Goal: Task Accomplishment & Management: Manage account settings

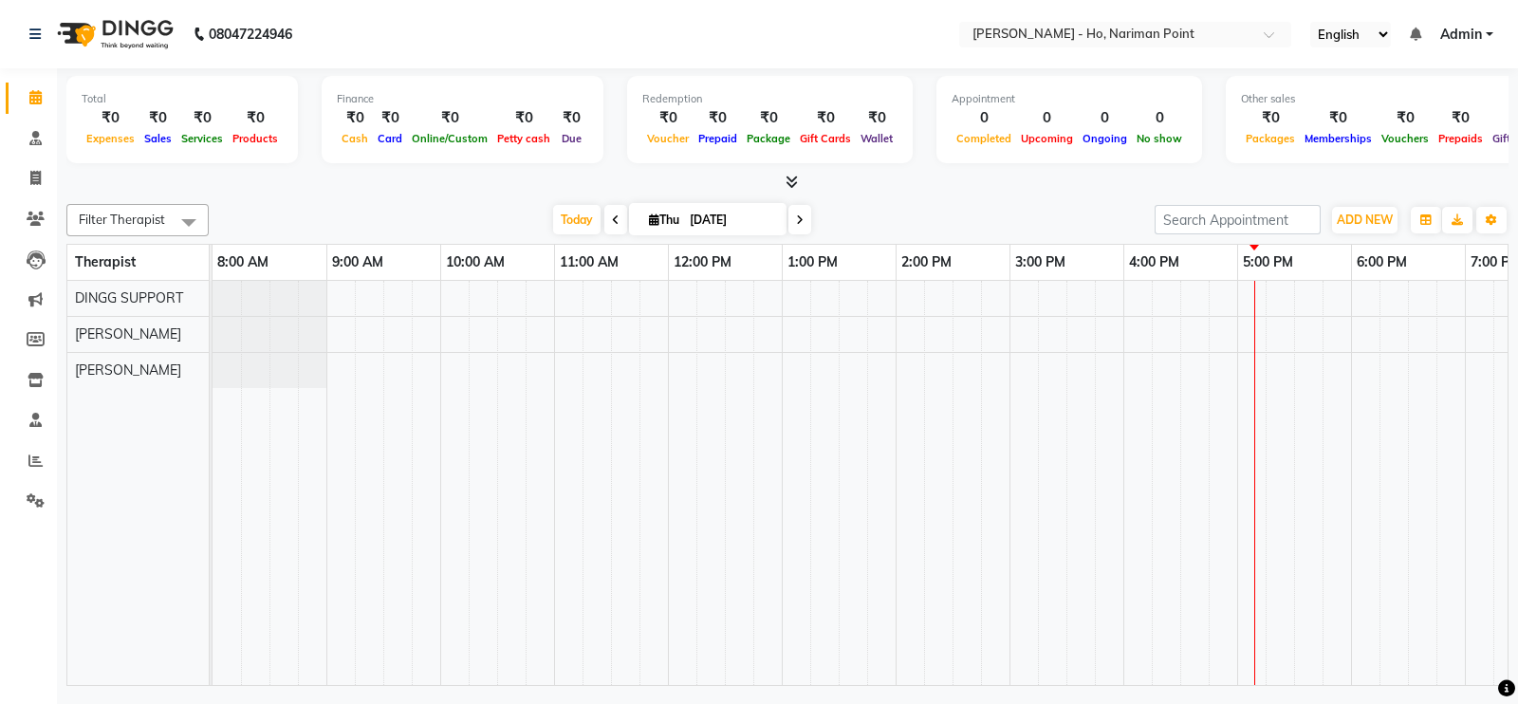
click at [797, 180] on icon at bounding box center [792, 182] width 12 height 14
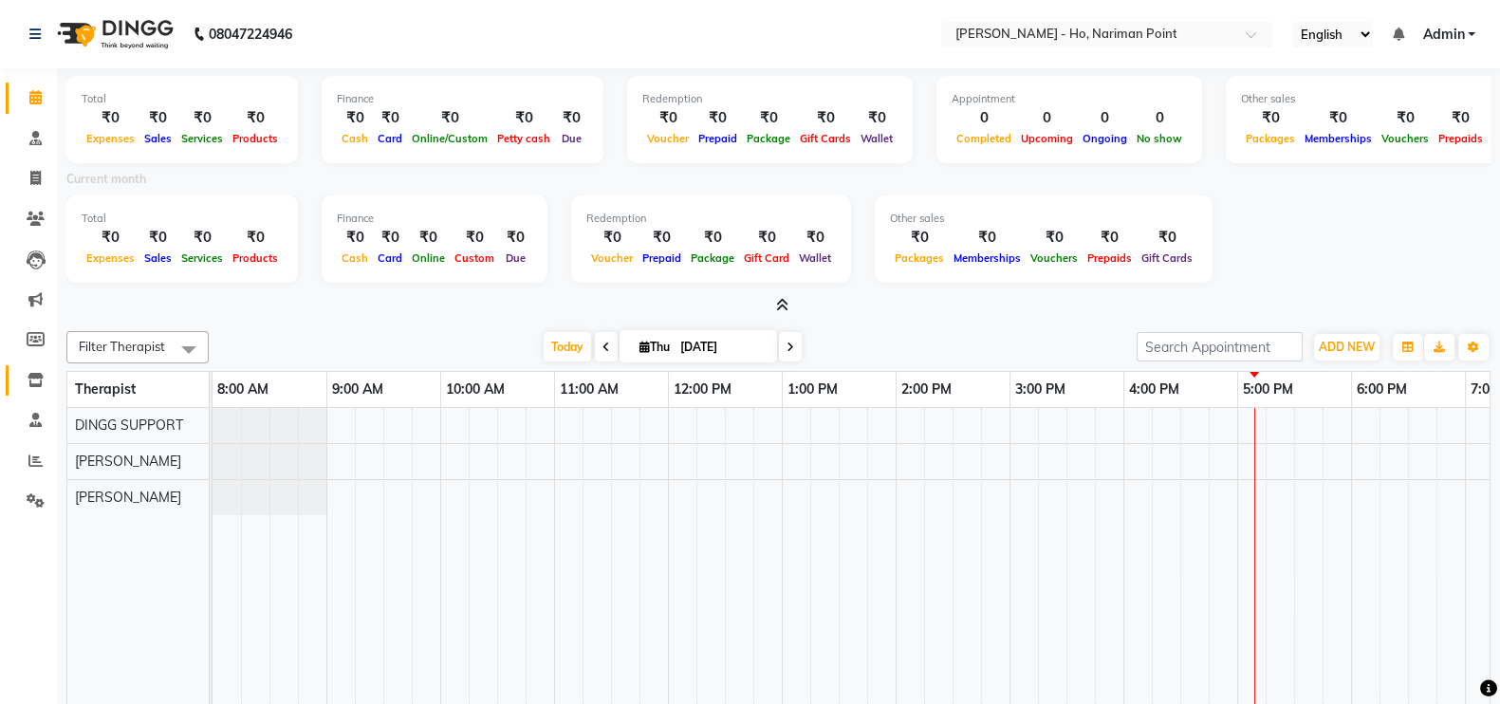
click at [36, 395] on link "Inventory" at bounding box center [29, 380] width 46 height 31
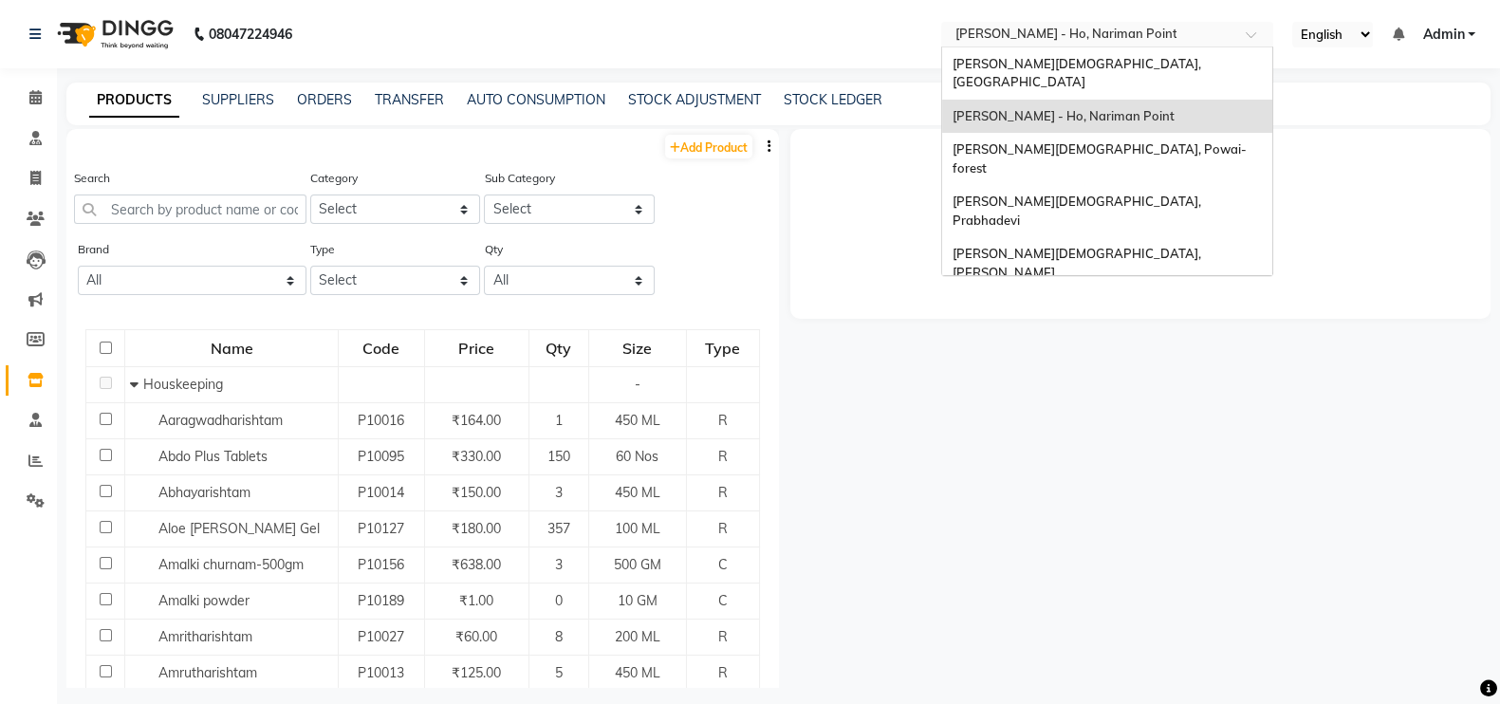
click at [1093, 28] on input "text" at bounding box center [1088, 36] width 275 height 19
click at [1079, 62] on span "[PERSON_NAME][DEMOGRAPHIC_DATA], [GEOGRAPHIC_DATA]" at bounding box center [1077, 73] width 251 height 34
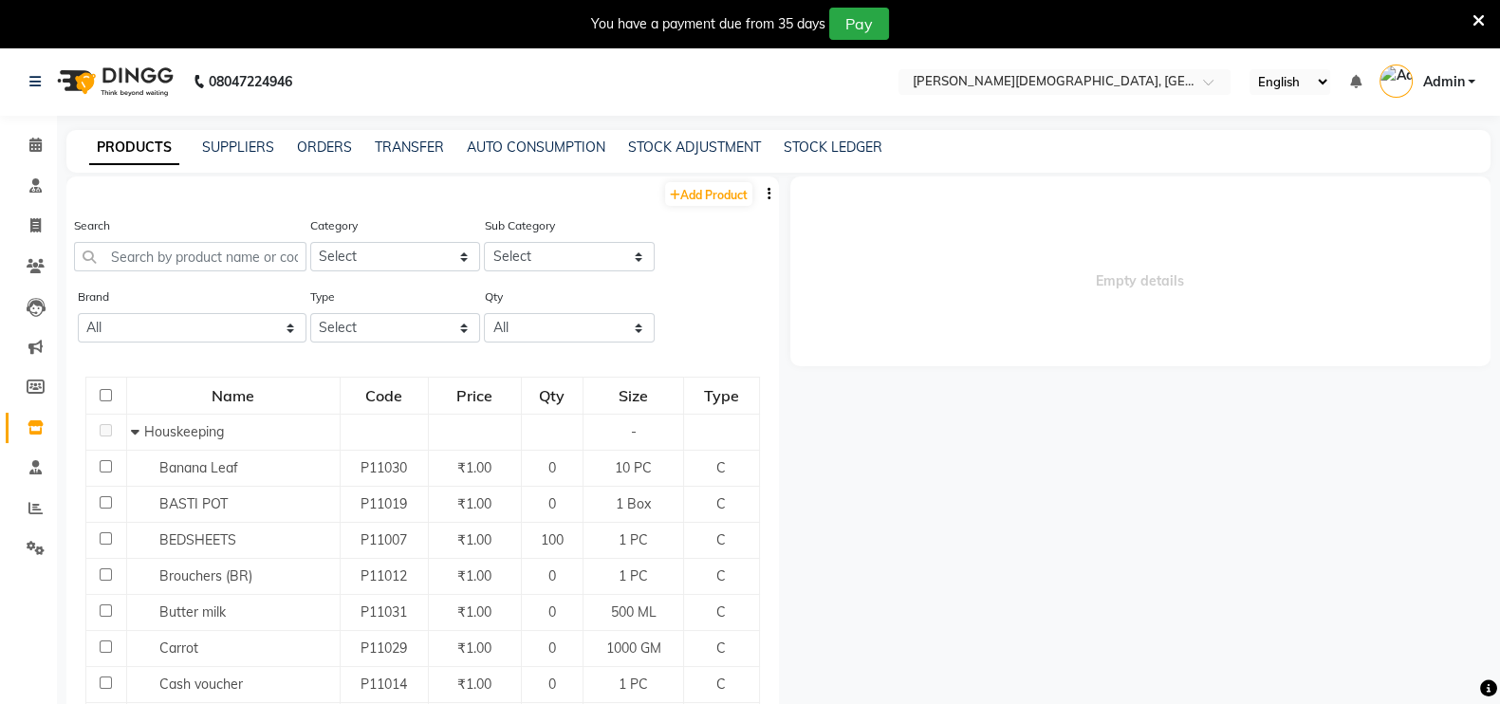
click at [1482, 24] on icon at bounding box center [1478, 20] width 12 height 17
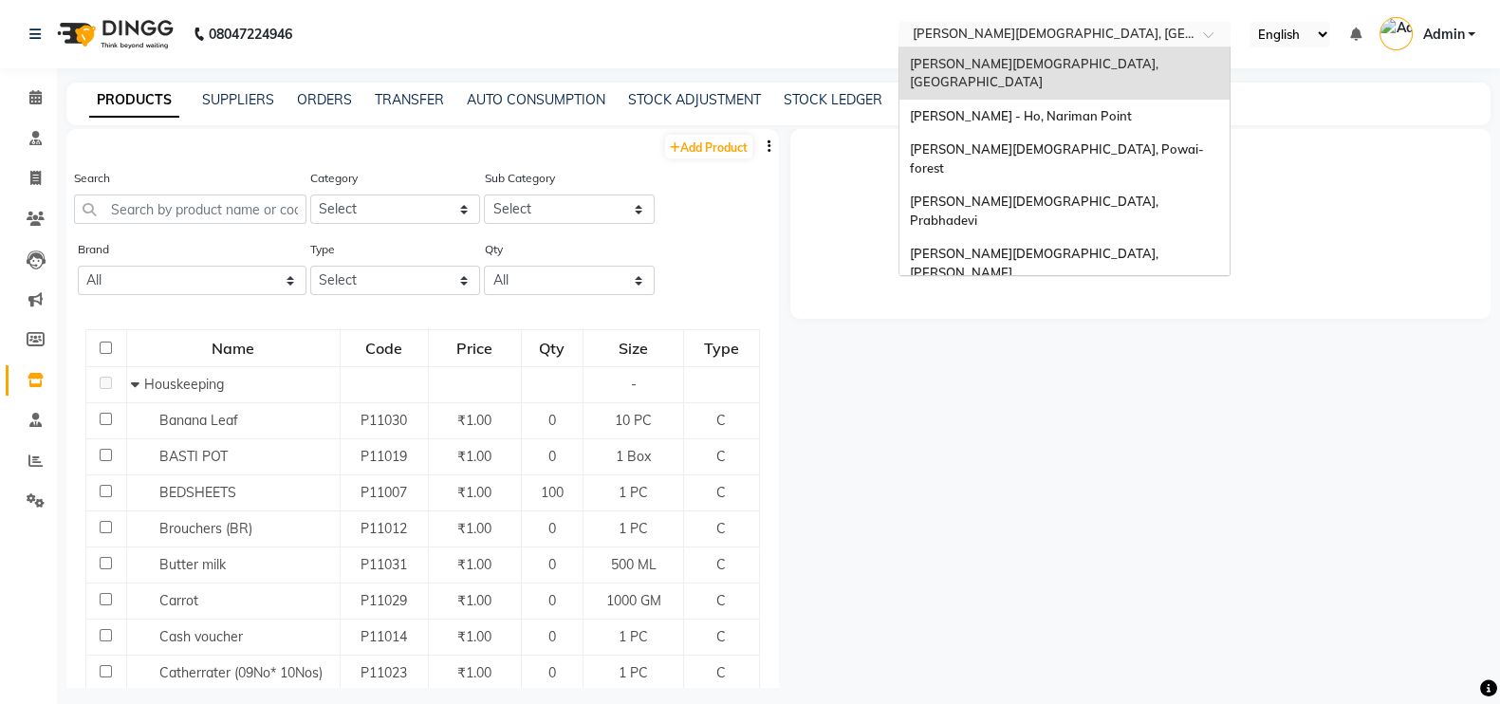
click at [1039, 38] on input "text" at bounding box center [1045, 36] width 275 height 19
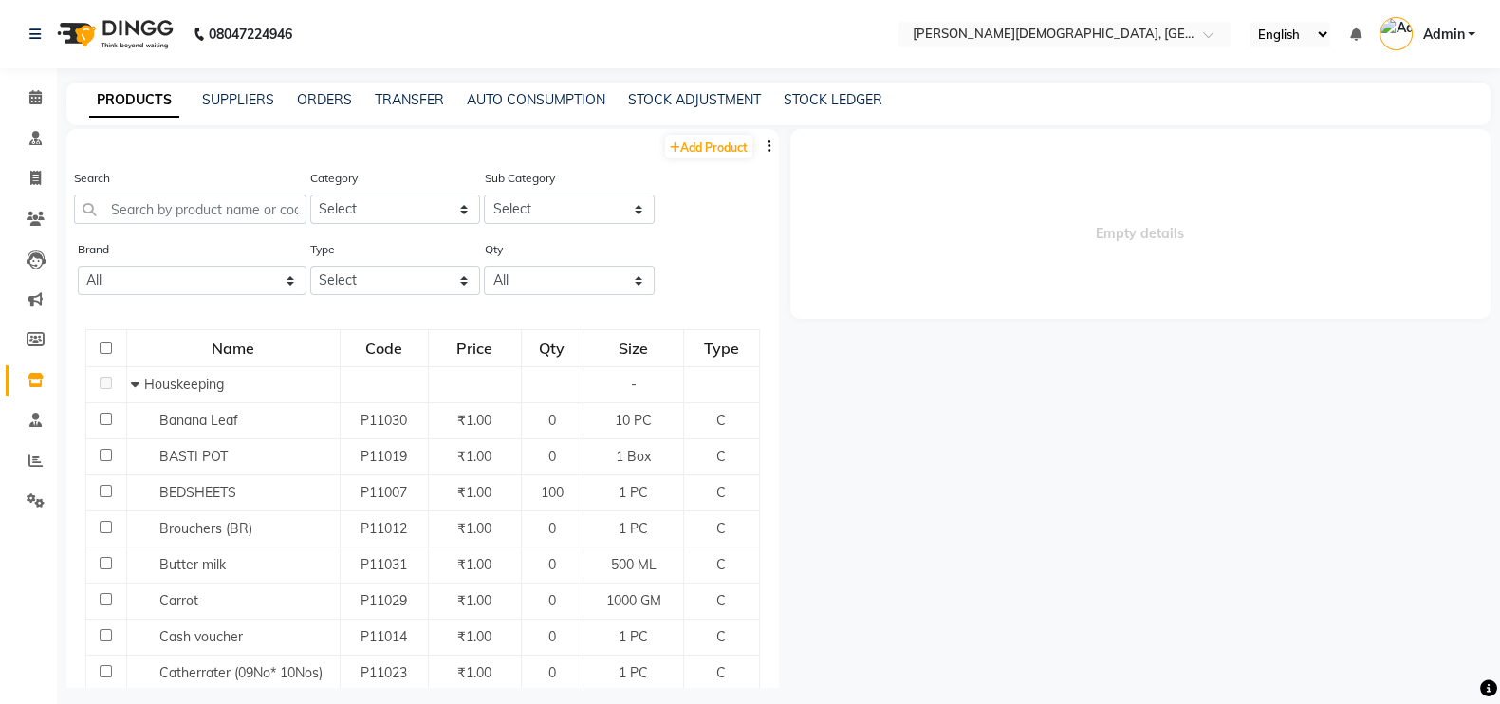
click at [1291, 123] on div "PRODUCTS SUPPLIERS ORDERS TRANSFER AUTO CONSUMPTION STOCK ADJUSTMENT STOCK LEDG…" at bounding box center [778, 104] width 1424 height 43
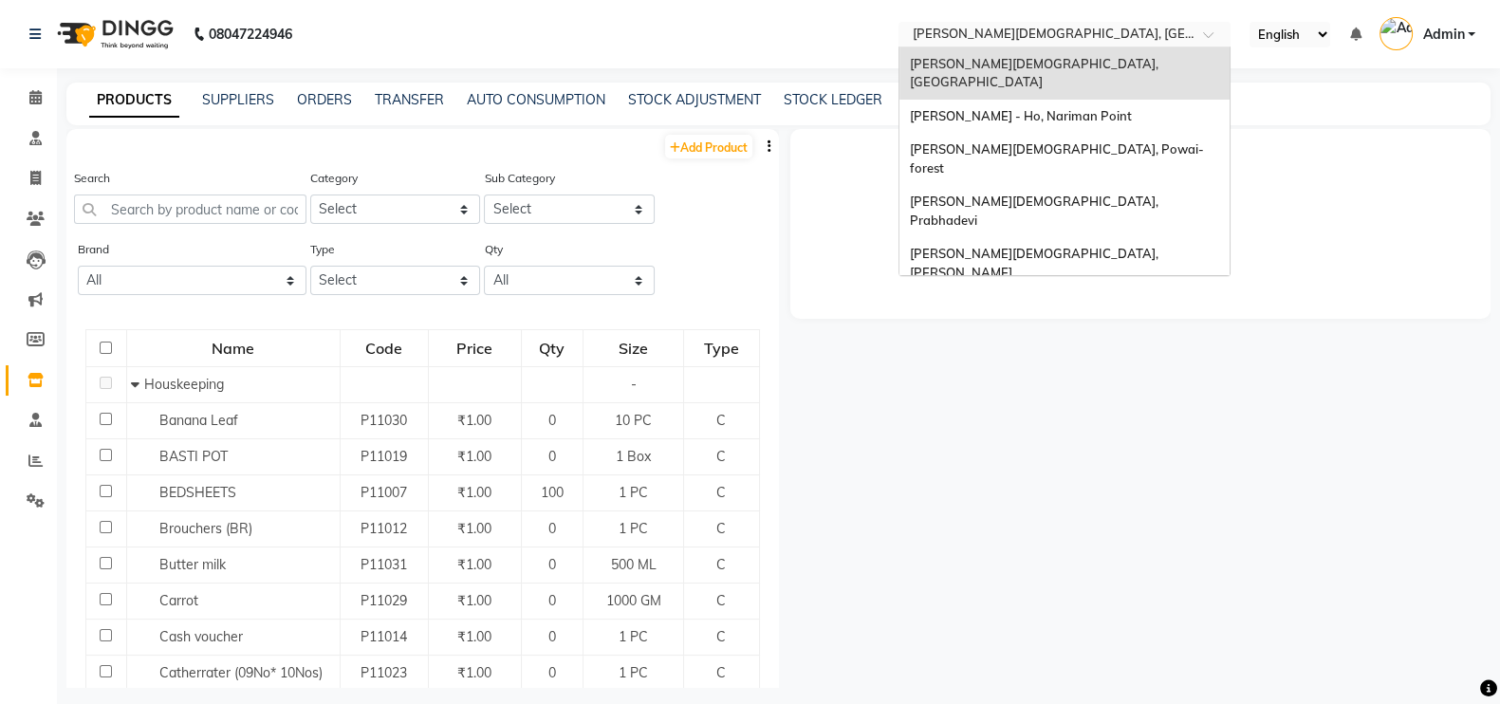
click at [1001, 30] on input "text" at bounding box center [1045, 36] width 275 height 19
click at [1006, 31] on input "text" at bounding box center [1045, 36] width 275 height 19
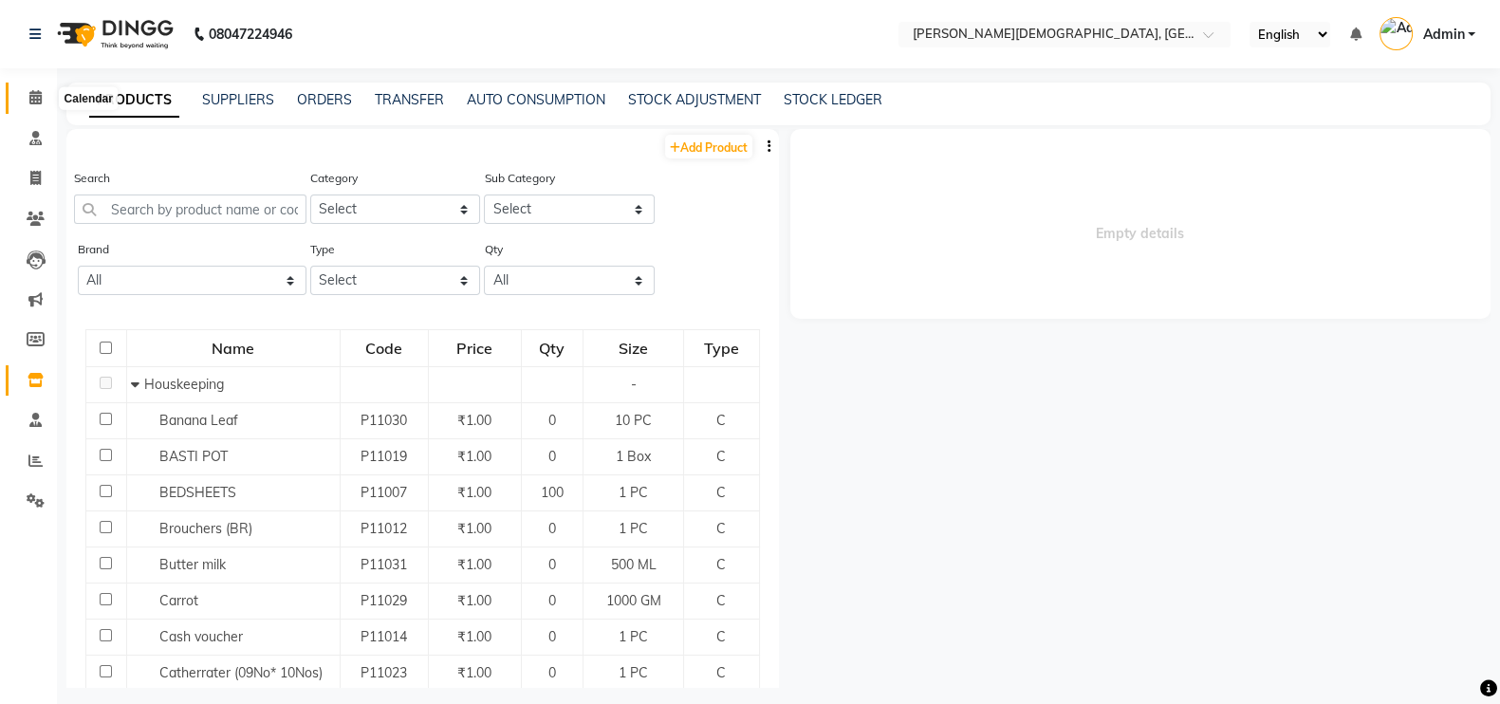
click at [38, 97] on icon at bounding box center [35, 97] width 12 height 14
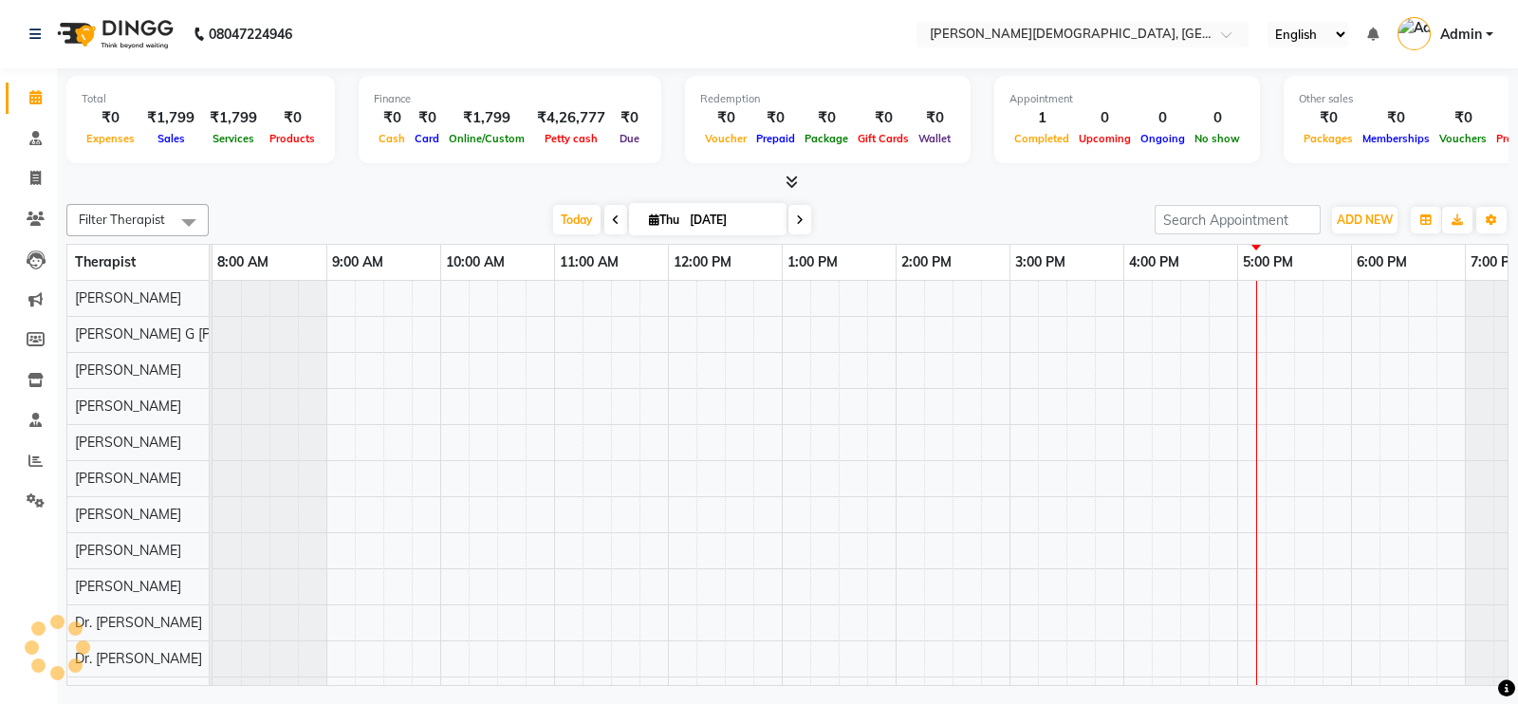
scroll to position [25, 0]
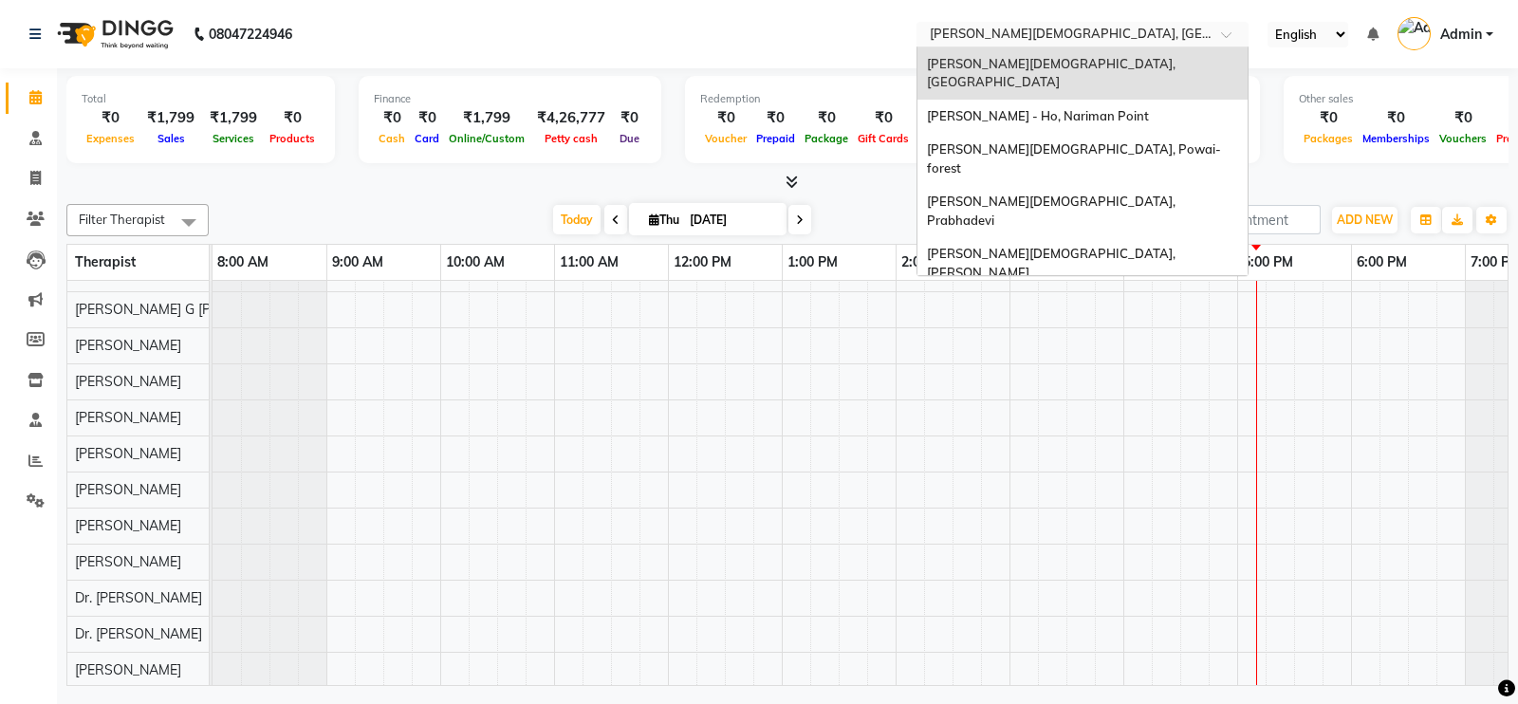
click at [1005, 42] on input "text" at bounding box center [1063, 36] width 275 height 19
click at [997, 105] on div "[PERSON_NAME] - Ho, Nariman Point" at bounding box center [1082, 117] width 330 height 34
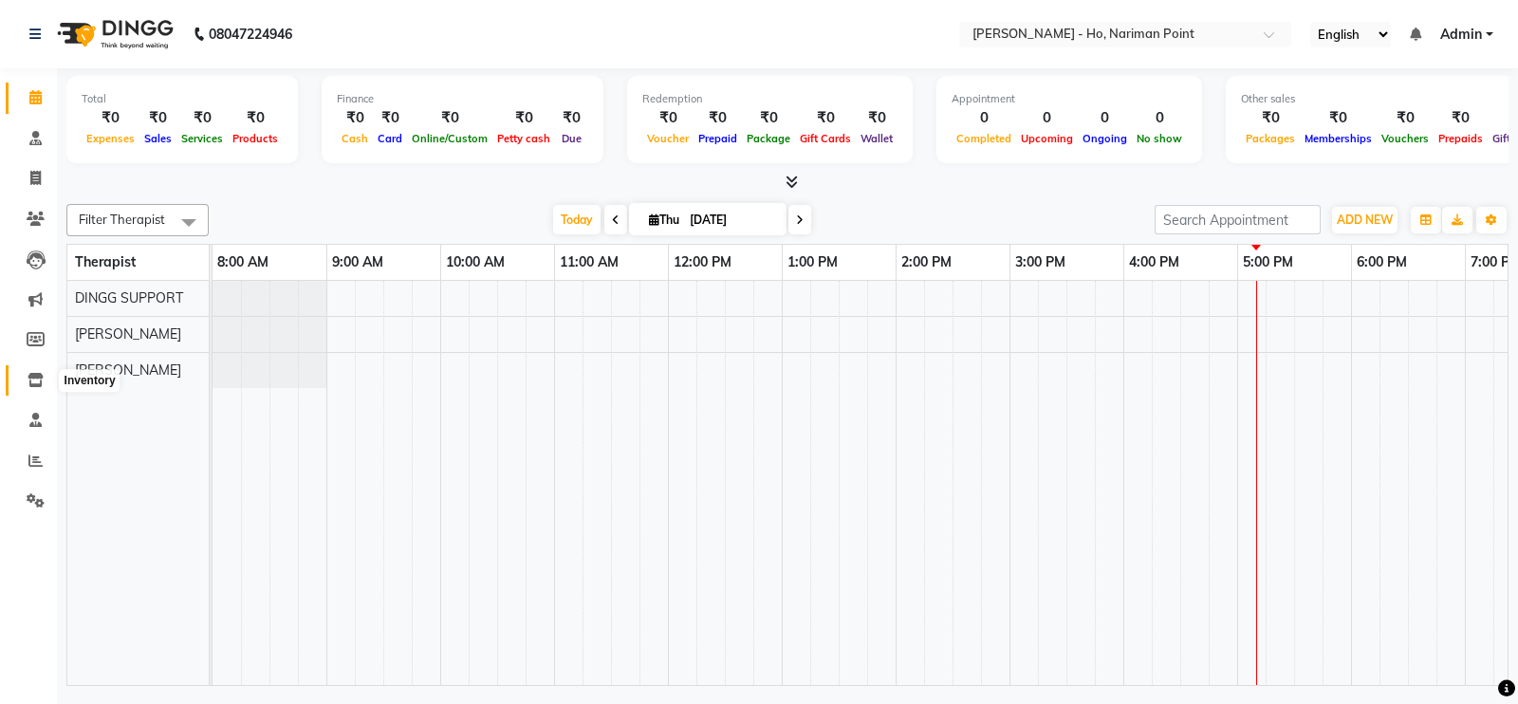
click at [26, 376] on span at bounding box center [35, 381] width 33 height 22
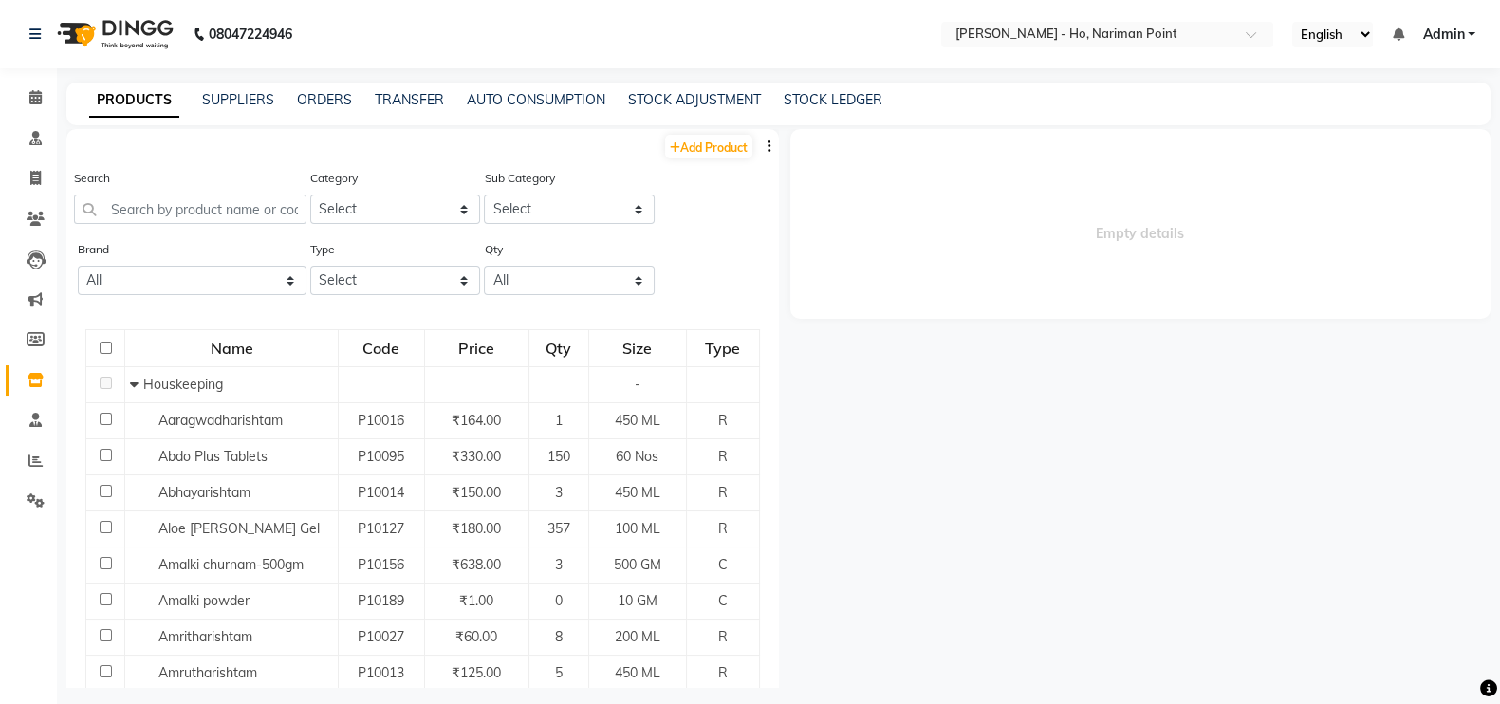
click at [406, 90] on div "TRANSFER" at bounding box center [409, 100] width 69 height 20
click at [403, 92] on link "TRANSFER" at bounding box center [409, 99] width 69 height 17
select select "sender"
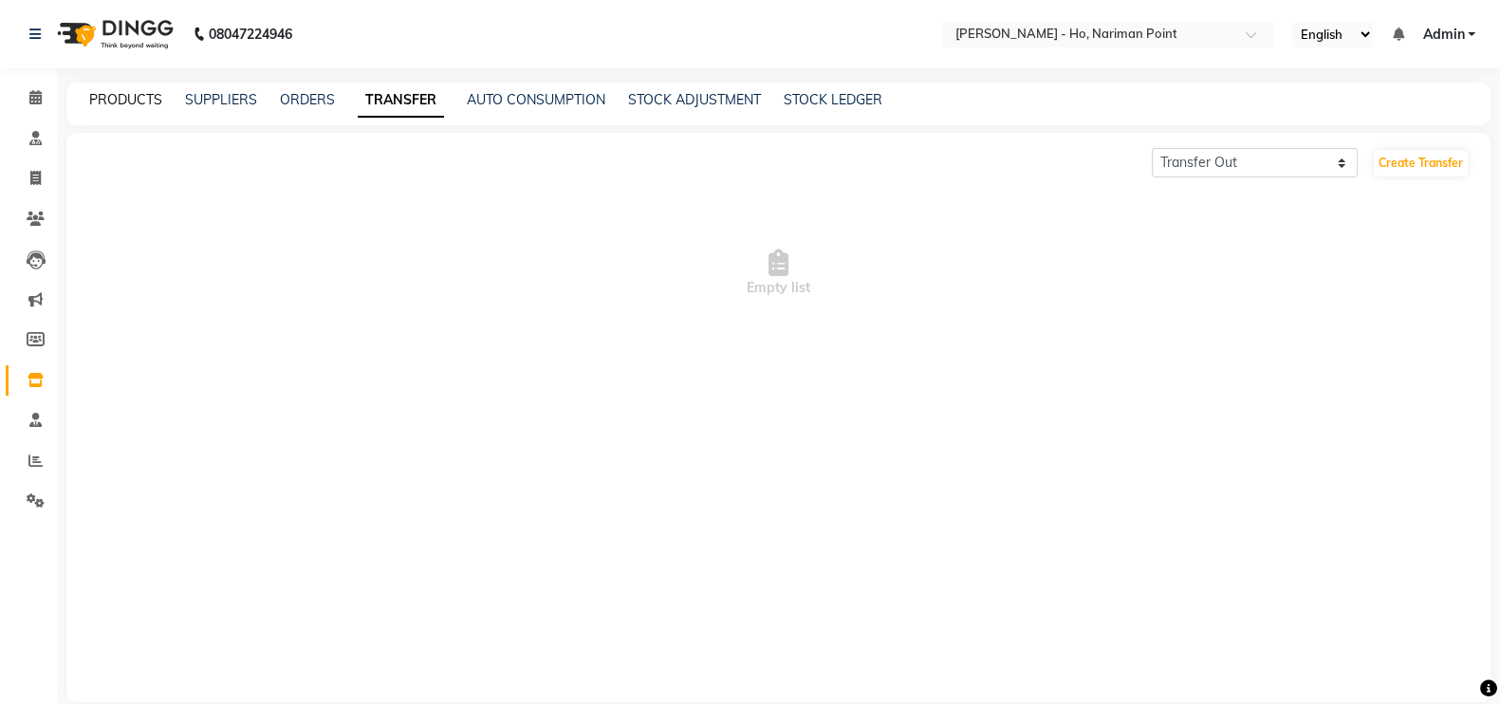
click at [153, 106] on link "PRODUCTS" at bounding box center [125, 99] width 73 height 17
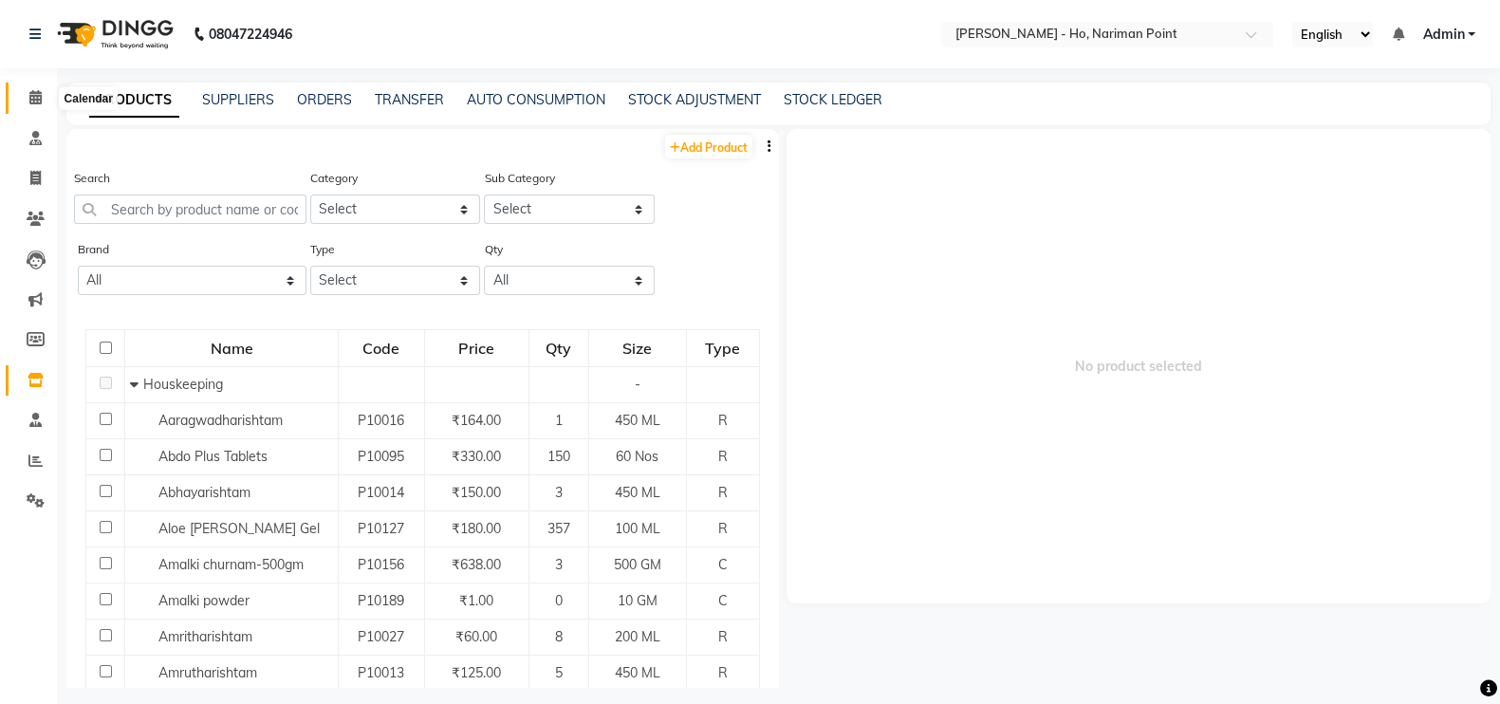
click at [28, 101] on span at bounding box center [35, 98] width 33 height 22
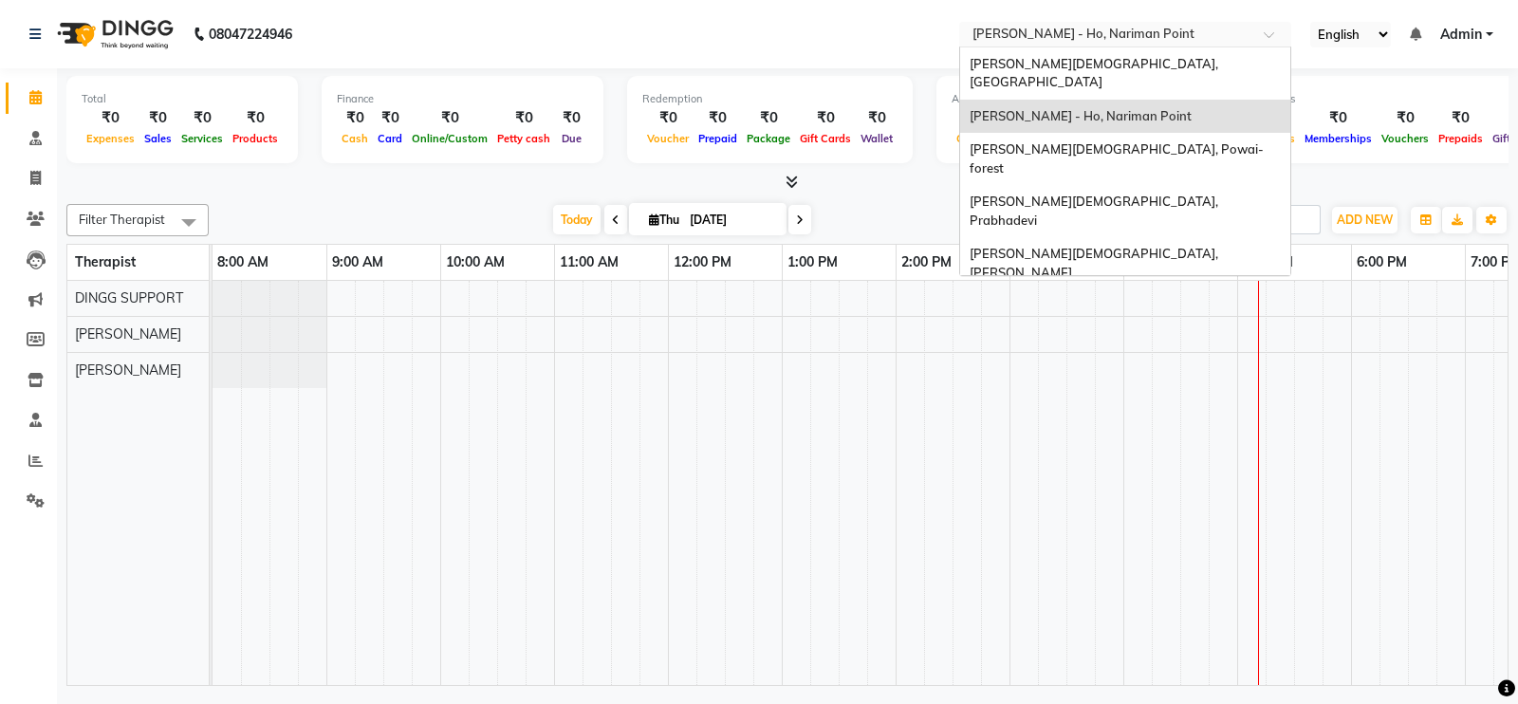
click at [1020, 32] on input "text" at bounding box center [1106, 36] width 275 height 19
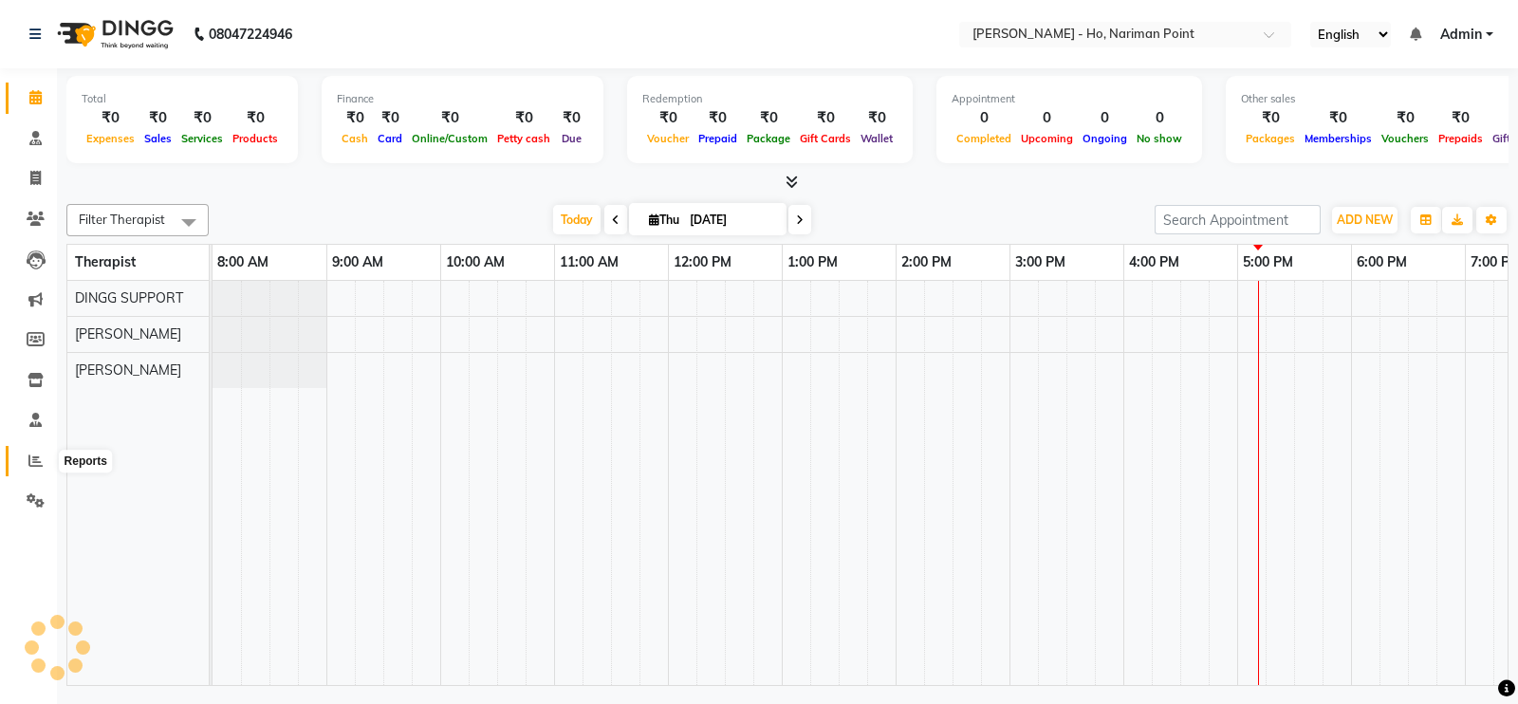
click at [30, 453] on icon at bounding box center [35, 460] width 14 height 14
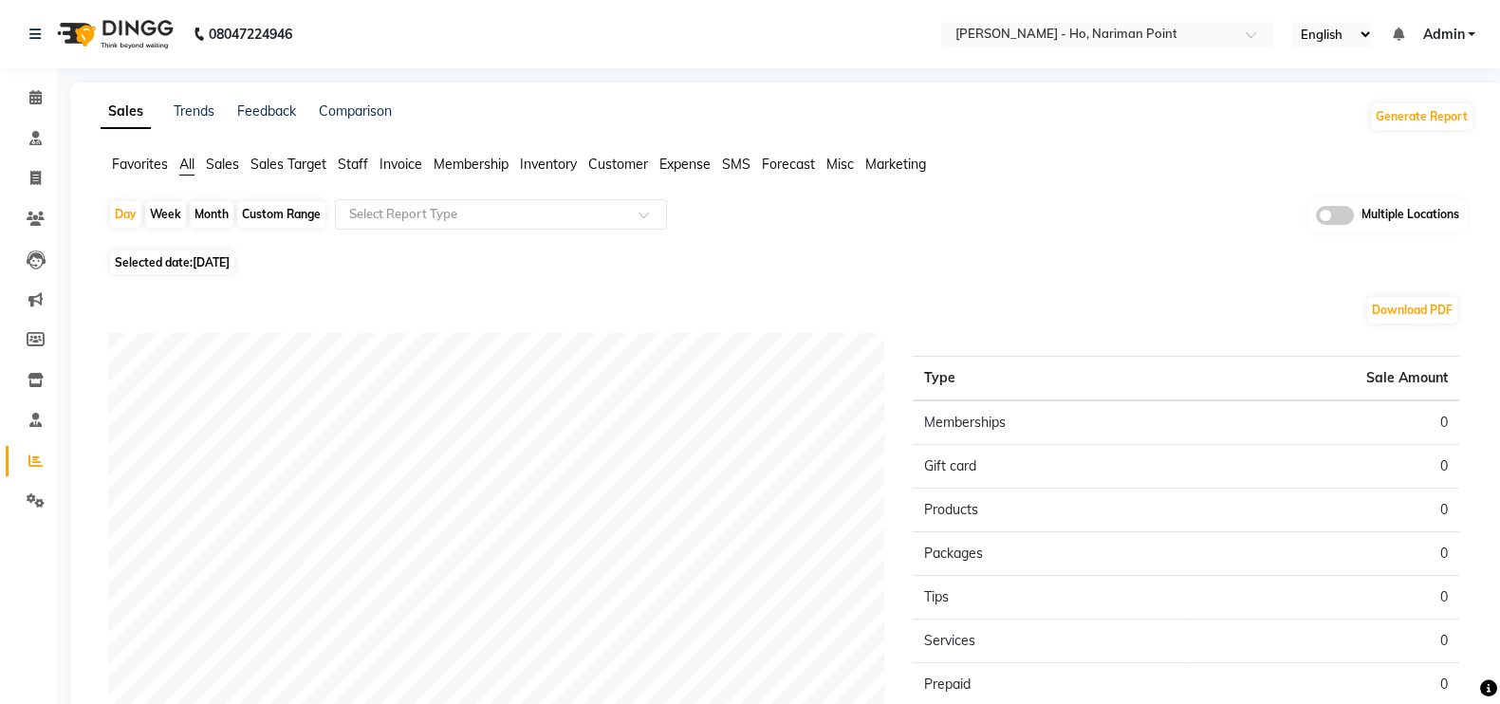
click at [1336, 211] on span at bounding box center [1335, 215] width 38 height 19
click at [1316, 218] on input "checkbox" at bounding box center [1316, 218] width 0 height 0
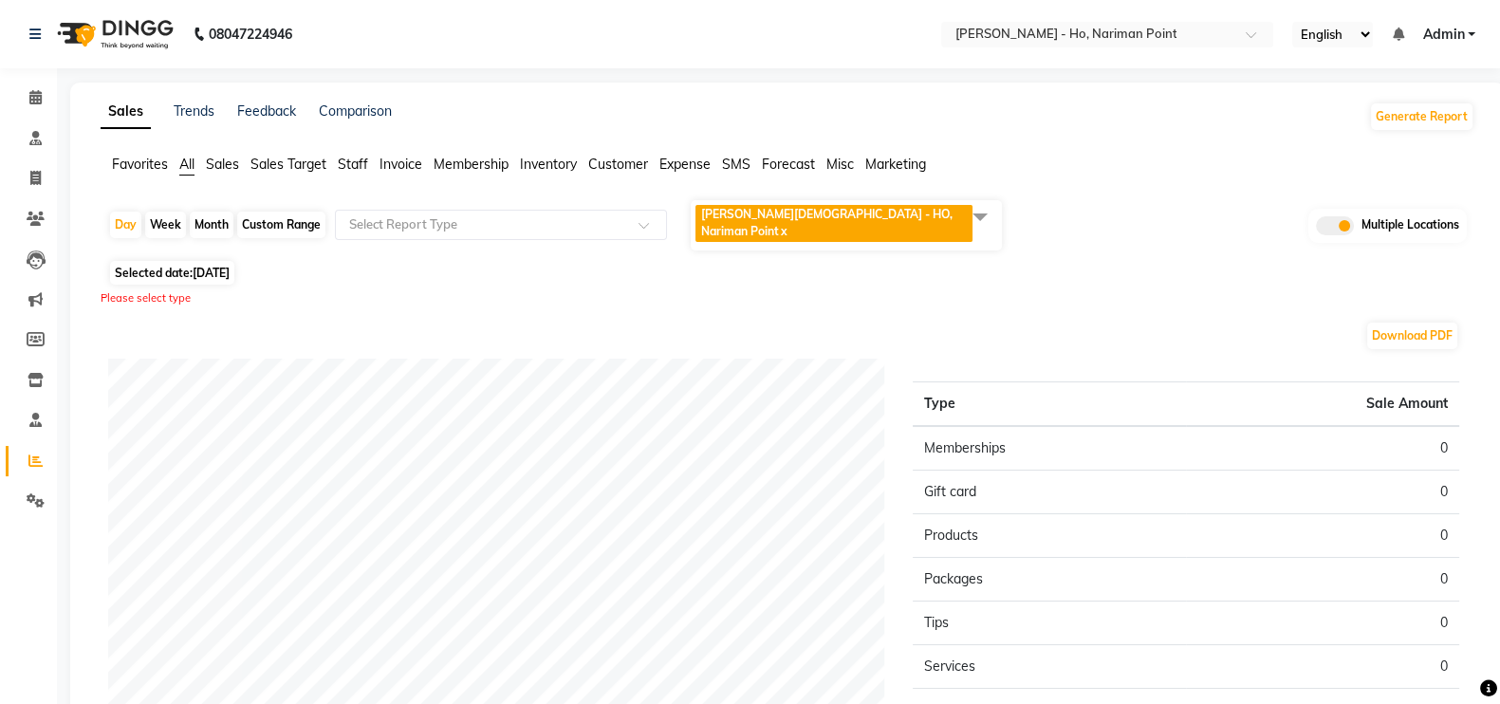
click at [802, 211] on span "Birla Ayurveda - HO, Nariman Point" at bounding box center [826, 222] width 251 height 31
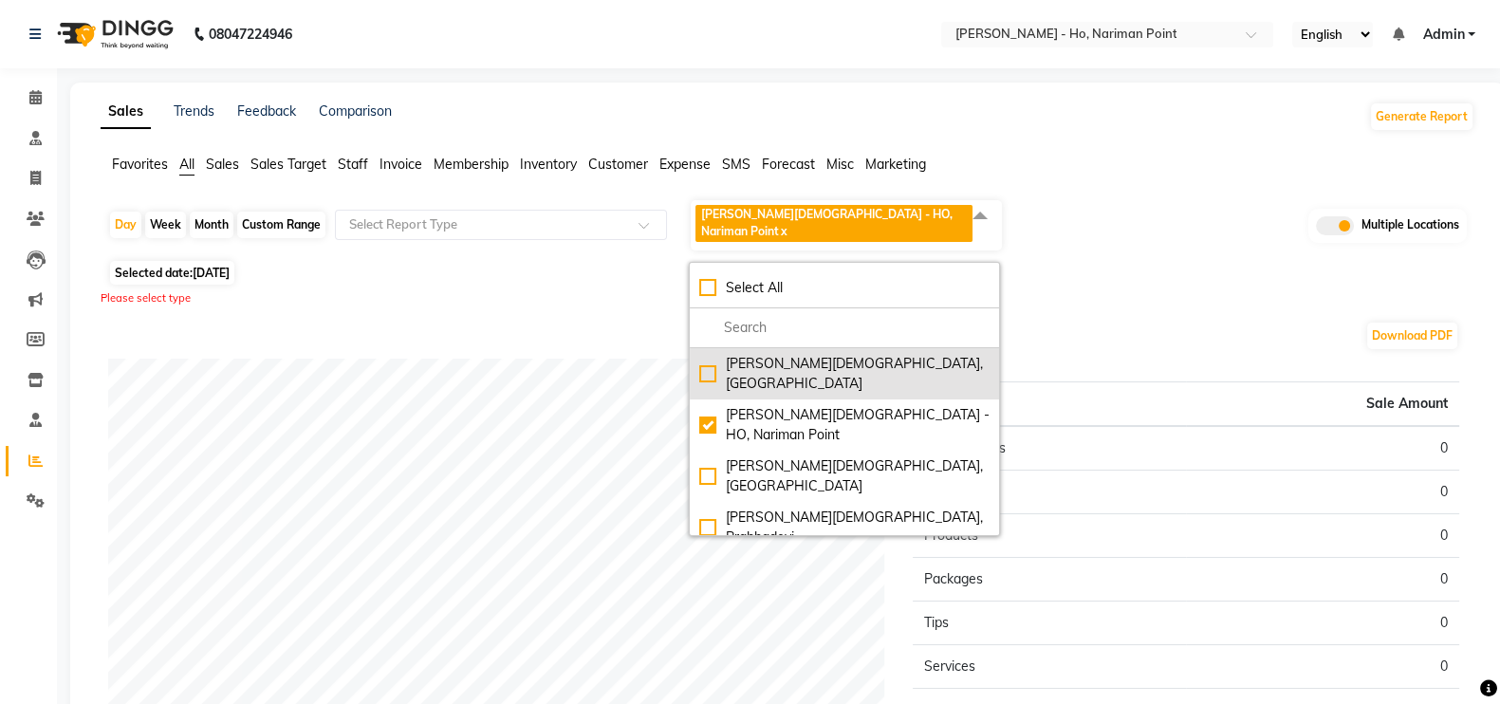
click at [706, 354] on div "[PERSON_NAME][DEMOGRAPHIC_DATA], [GEOGRAPHIC_DATA]" at bounding box center [844, 374] width 290 height 40
checkbox input "true"
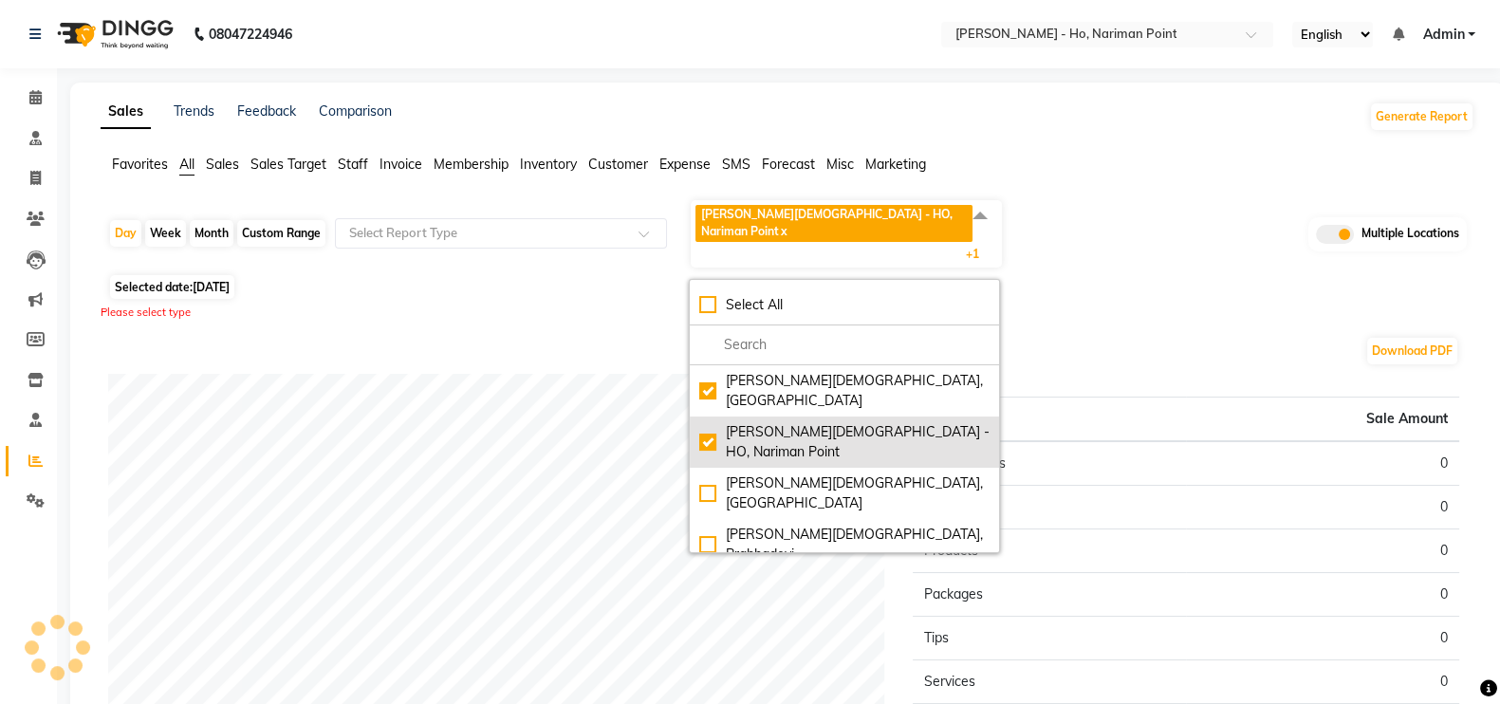
click at [706, 422] on div "Birla Ayurveda - HO, Nariman Point" at bounding box center [844, 442] width 290 height 40
checkbox input "false"
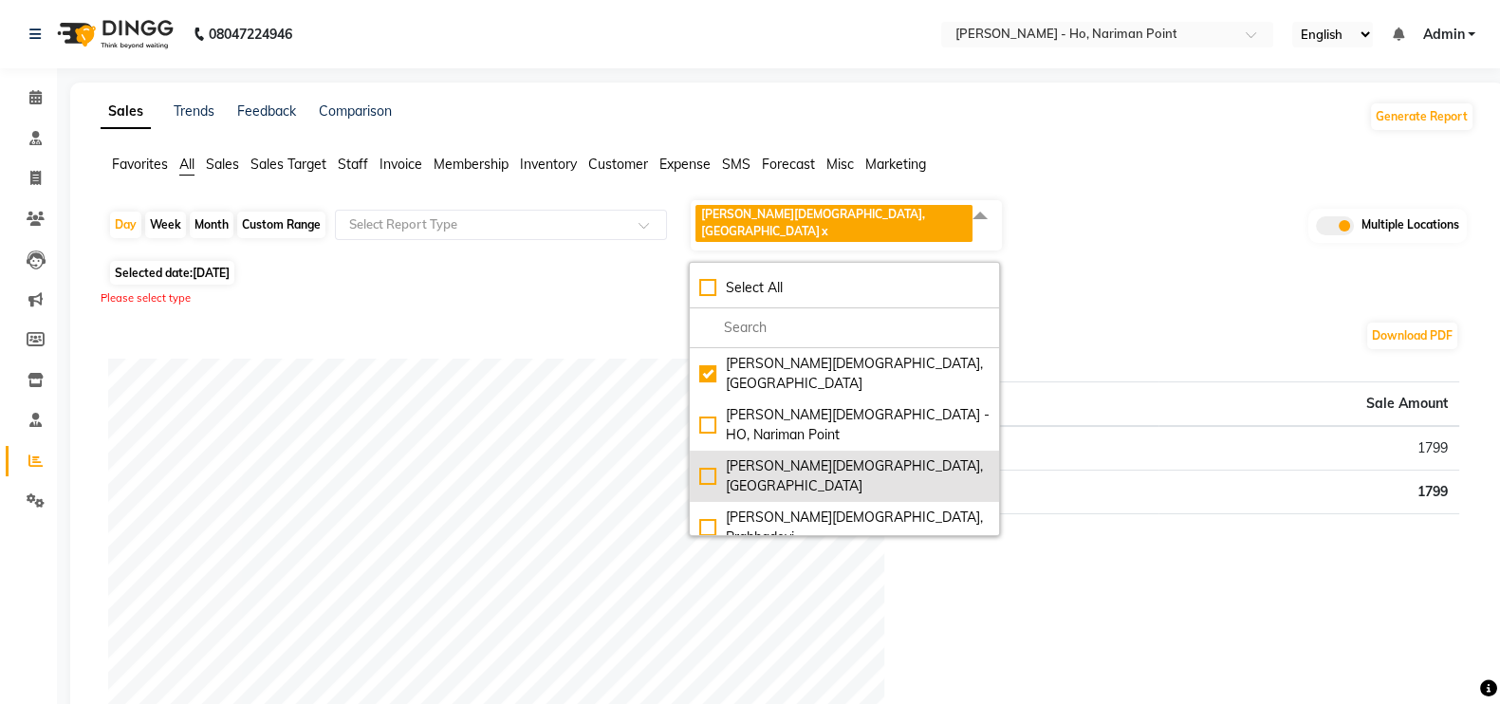
click at [711, 456] on div "Birla Ayurveda, Powai-Forest" at bounding box center [844, 476] width 290 height 40
checkbox input "true"
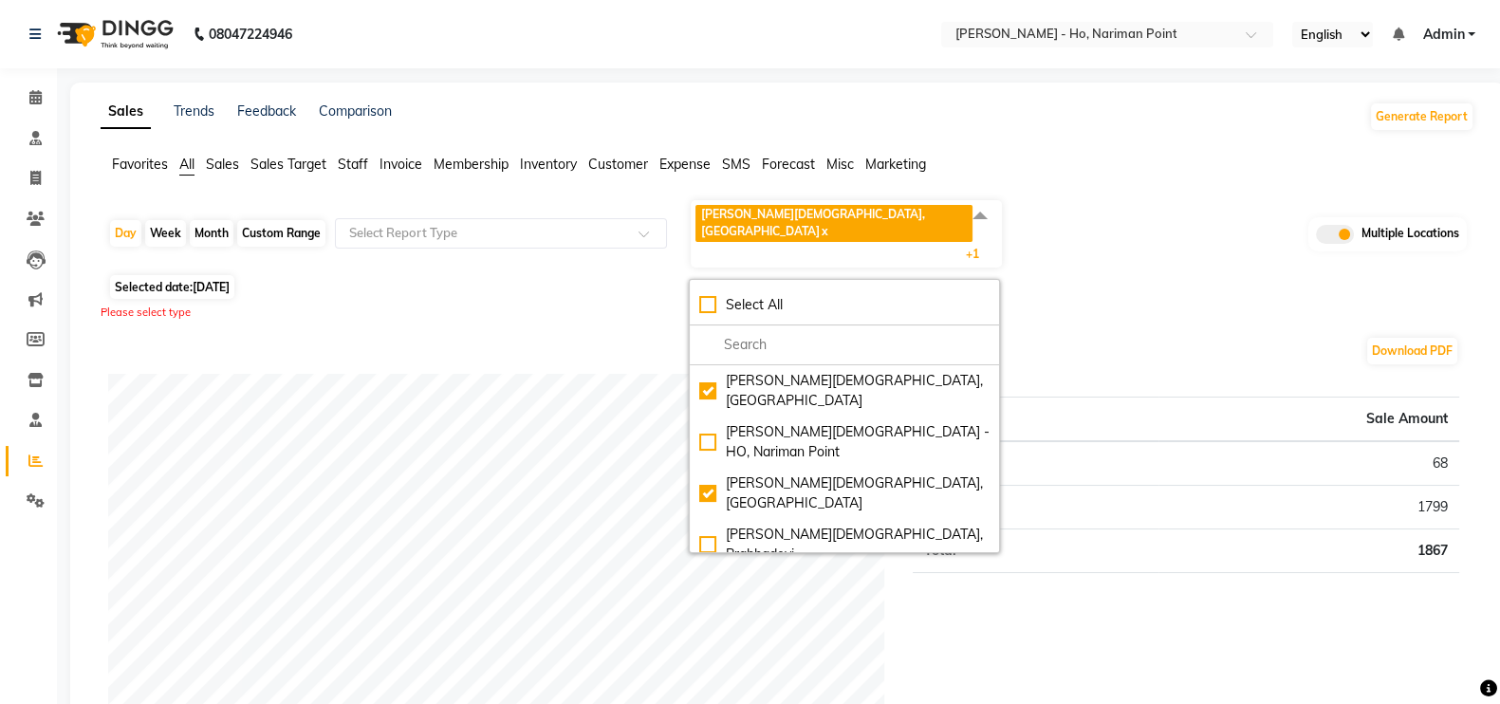
click at [1195, 543] on td "1867" at bounding box center [1308, 550] width 301 height 44
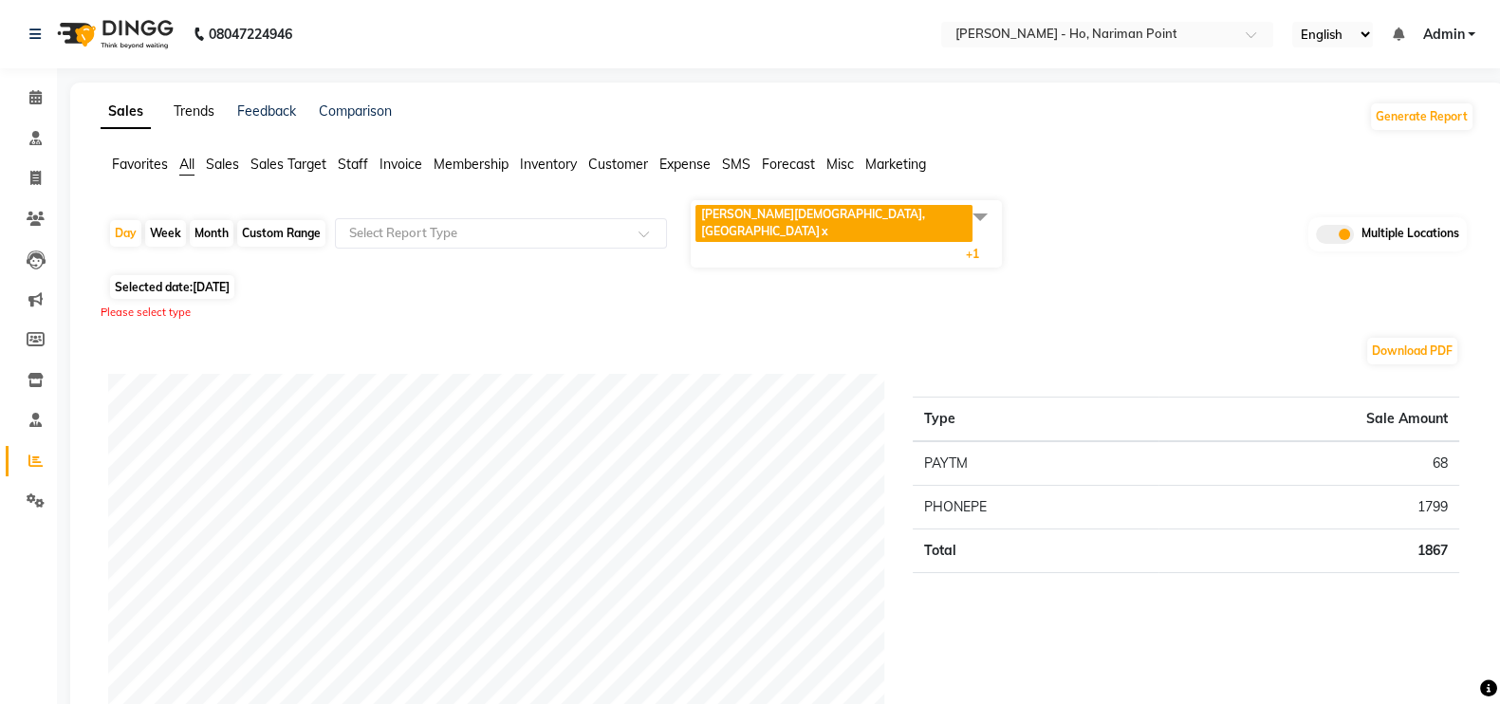
click at [207, 114] on link "Trends" at bounding box center [194, 110] width 41 height 17
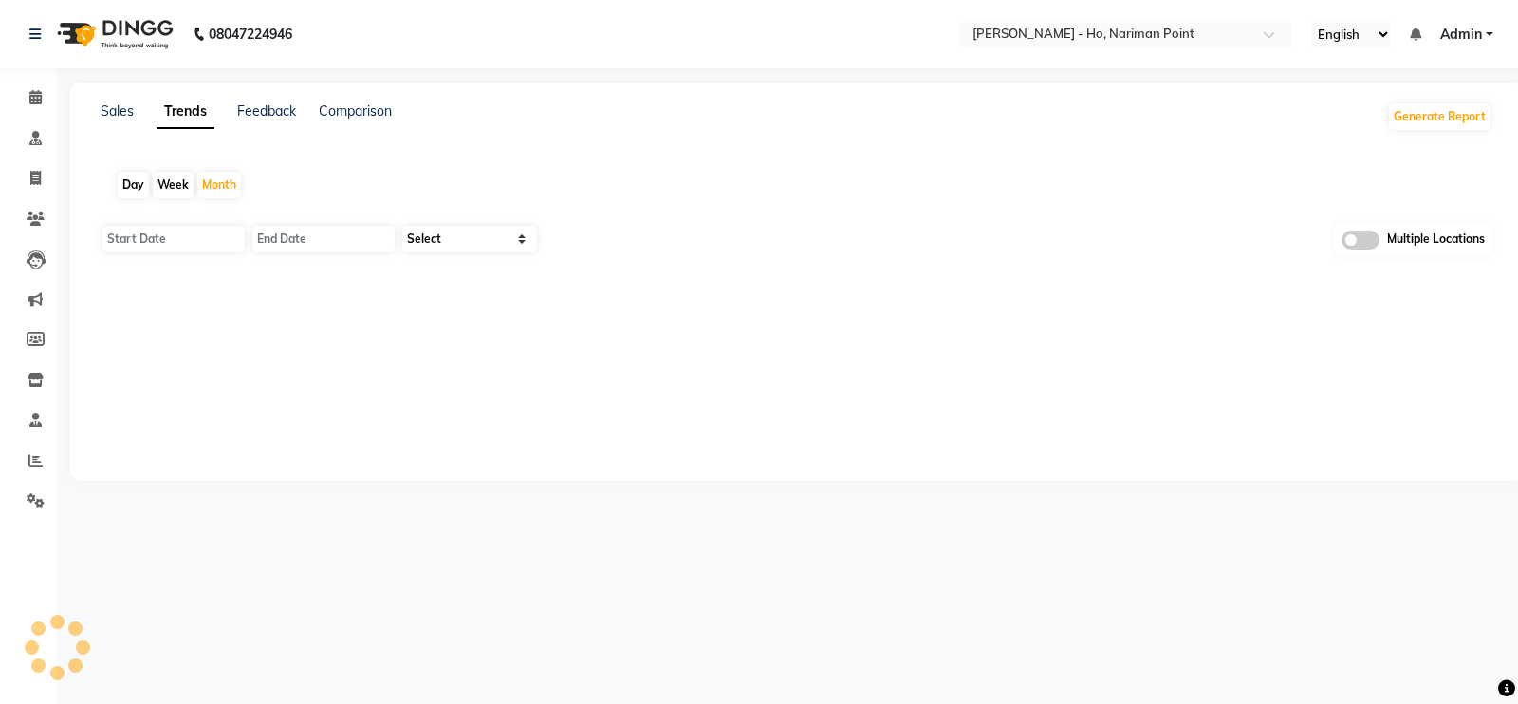
type input "01-09-2025"
type input "30-09-2025"
select select "by_client"
click at [458, 234] on select "Select Sales Clients" at bounding box center [469, 239] width 135 height 27
click at [109, 102] on div "Sales" at bounding box center [117, 117] width 33 height 30
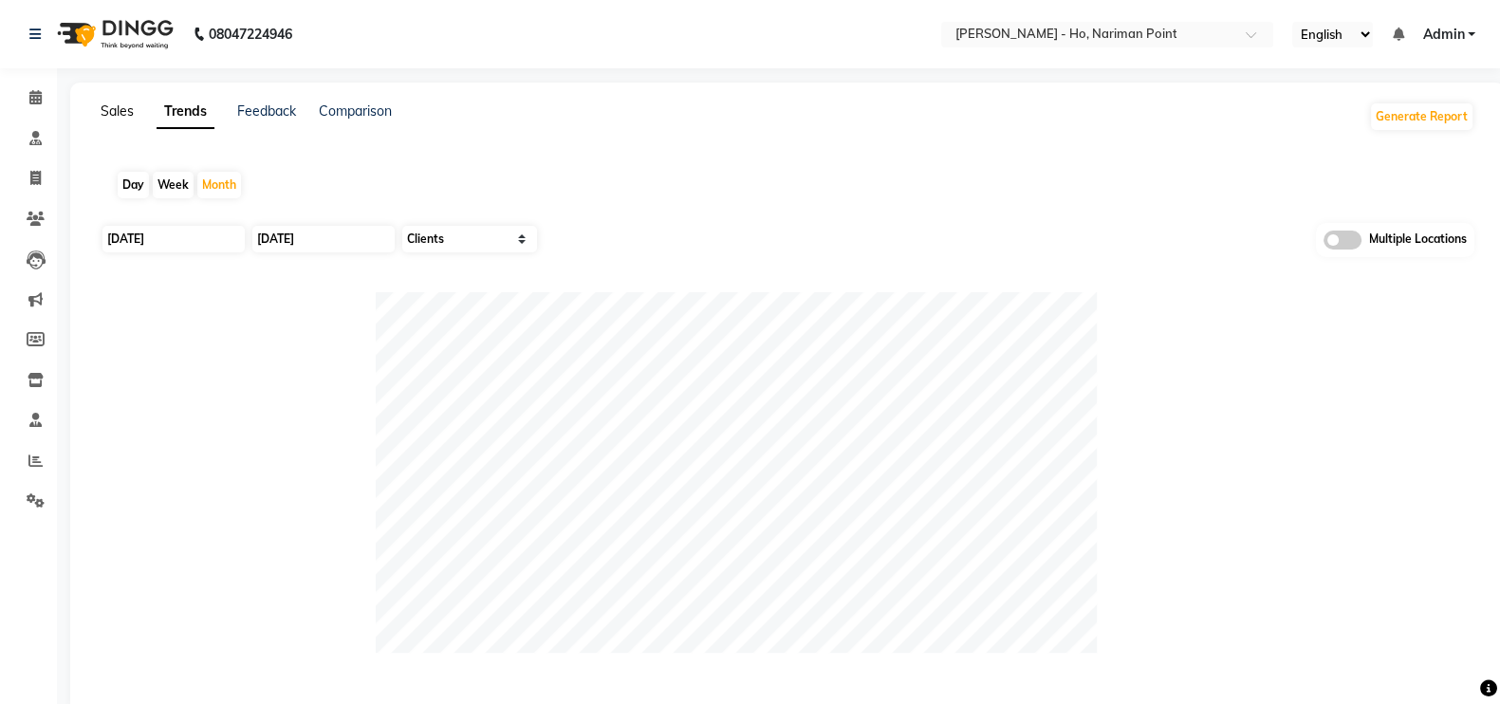
click at [114, 111] on link "Sales" at bounding box center [117, 110] width 33 height 17
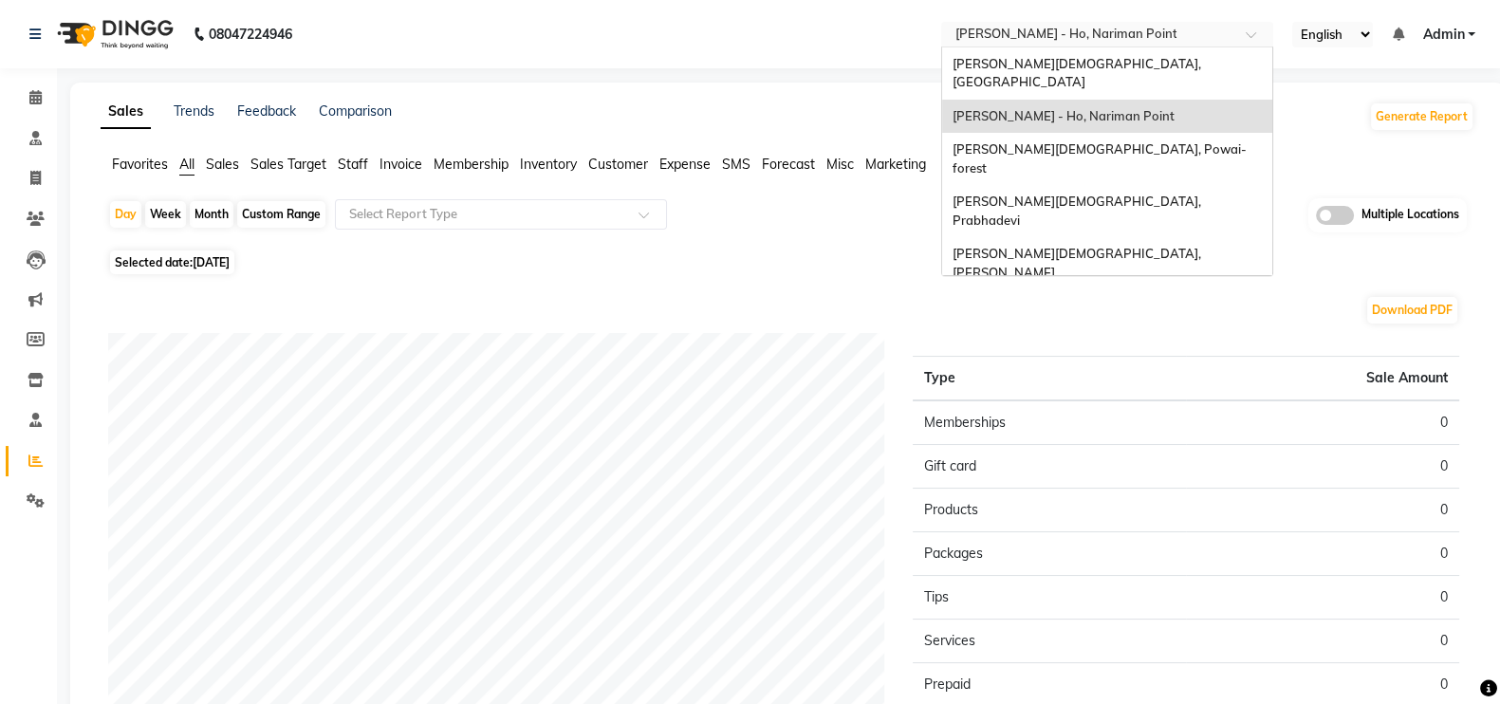
click at [1151, 31] on input "text" at bounding box center [1088, 36] width 275 height 19
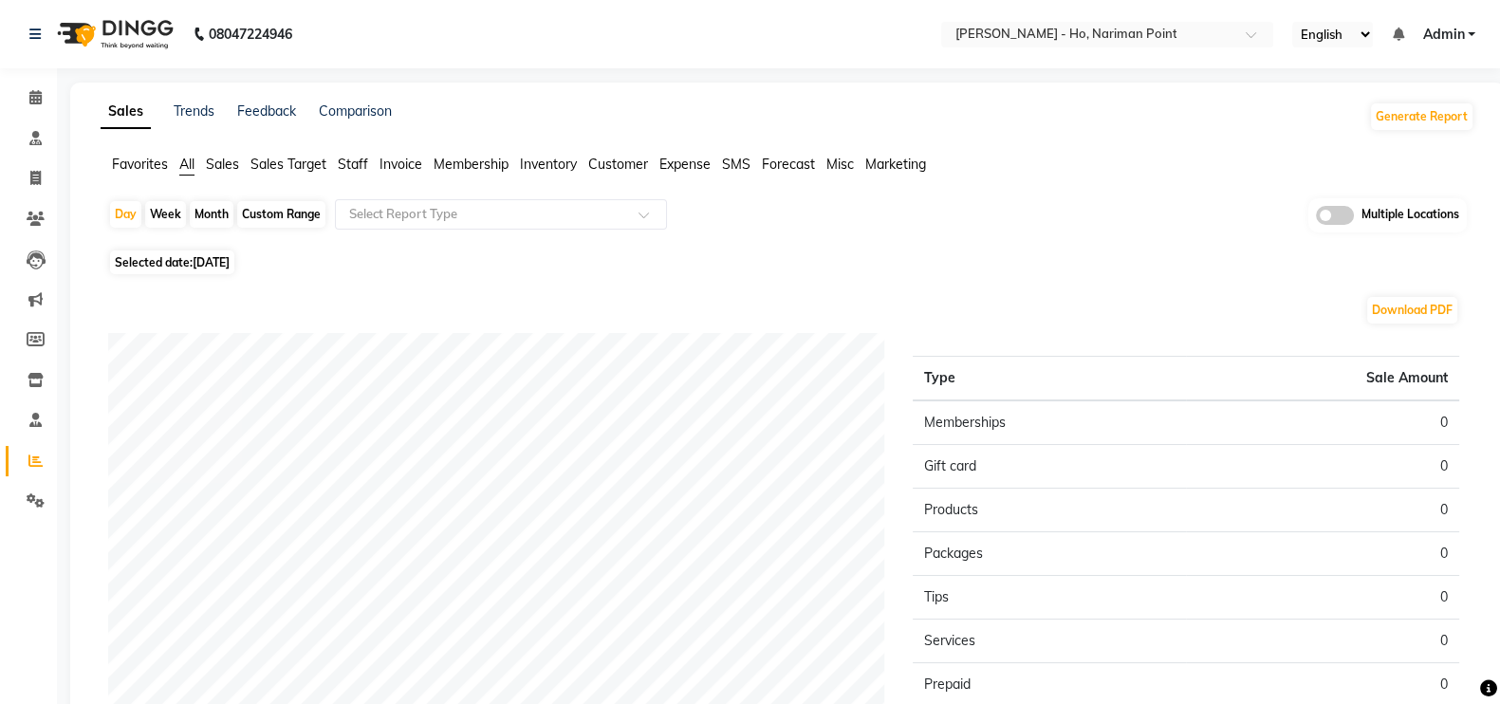
click at [831, 57] on nav "08047224946 Select Location × Birla Ayurveda - Ho, Nariman Point English ENGLIS…" at bounding box center [750, 34] width 1500 height 68
click at [999, 209] on div "Day Week Month Custom Range Select Report Type Multiple Locations" at bounding box center [787, 221] width 1359 height 46
click at [1064, 70] on div "08047224946 Select Location × Birla Ayurveda - Ho, Nariman Point English ENGLIS…" at bounding box center [750, 473] width 1500 height 947
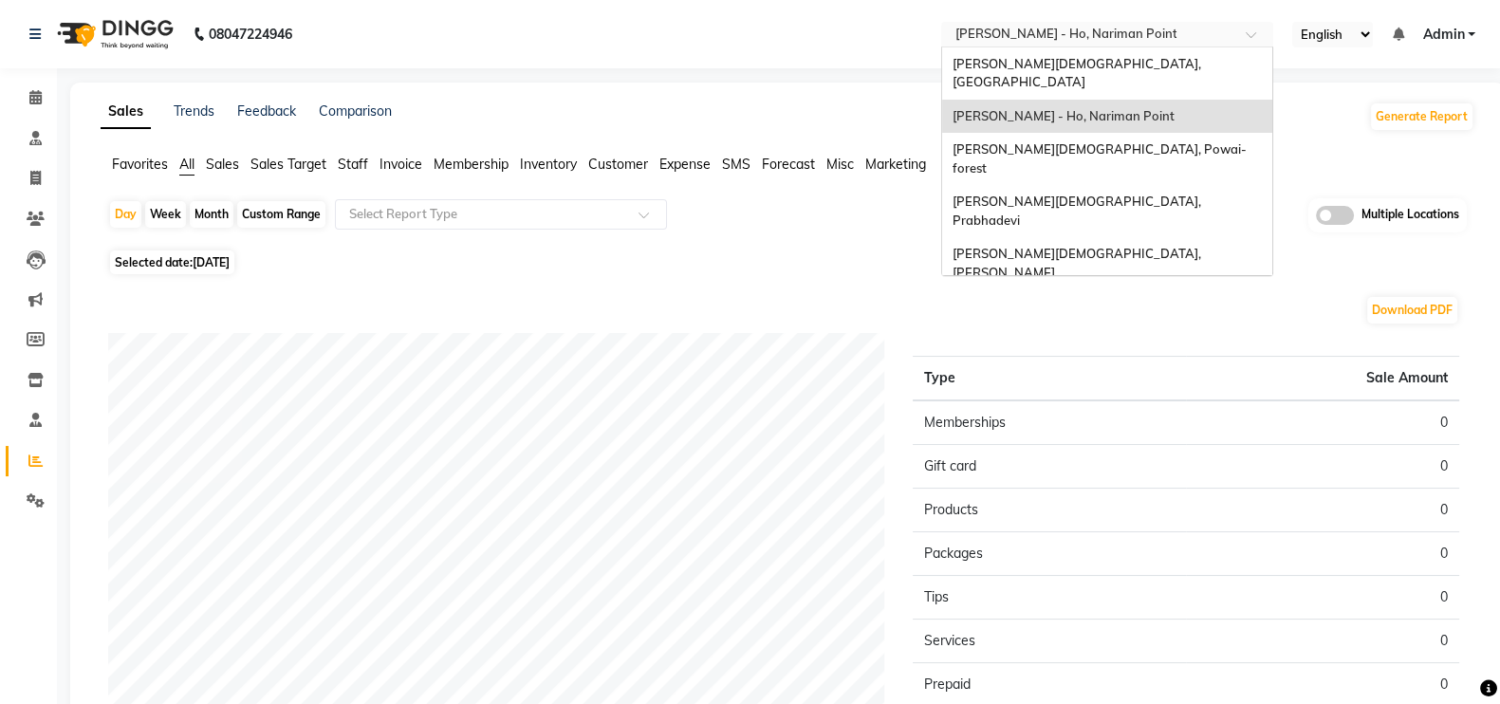
click at [971, 45] on ng-select "Select Location × Birla Ayurveda - Ho, Nariman Point Birla Ayurveda, Thane West…" at bounding box center [1107, 35] width 332 height 26
click at [451, 81] on div "08047224946 Select Location × Birla Ayurveda - Ho, Nariman Point Birla Ayurveda…" at bounding box center [750, 473] width 1500 height 947
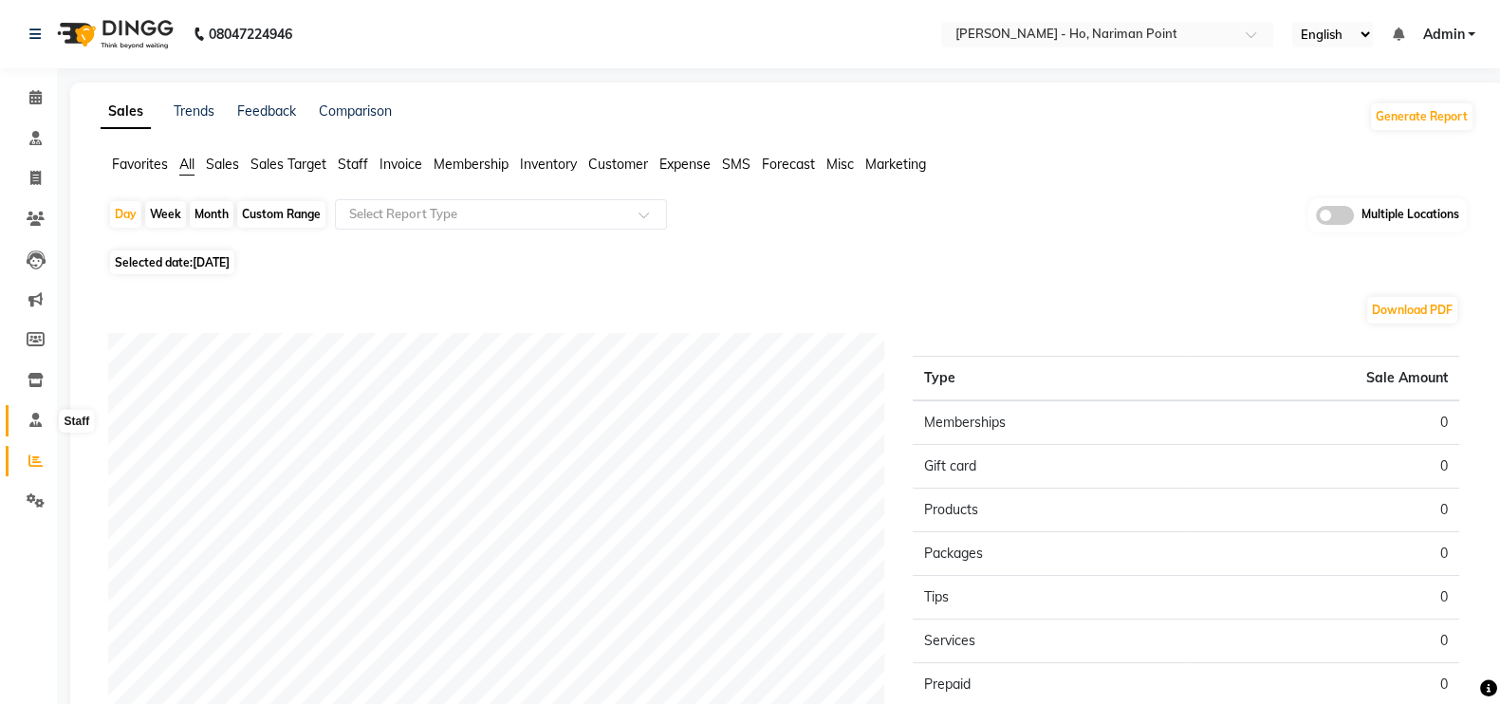
click at [31, 431] on span at bounding box center [35, 421] width 33 height 22
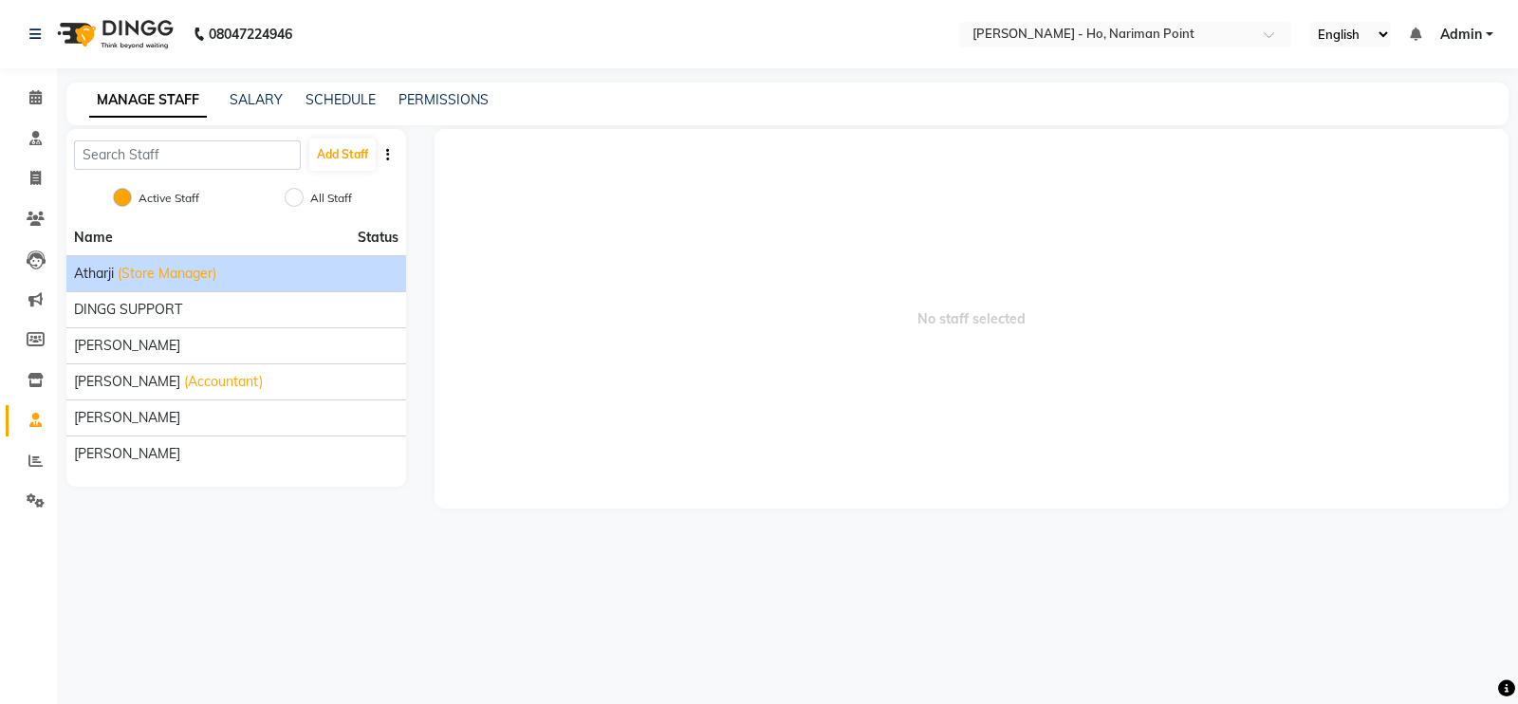
click at [90, 265] on span "Atharji" at bounding box center [94, 274] width 40 height 20
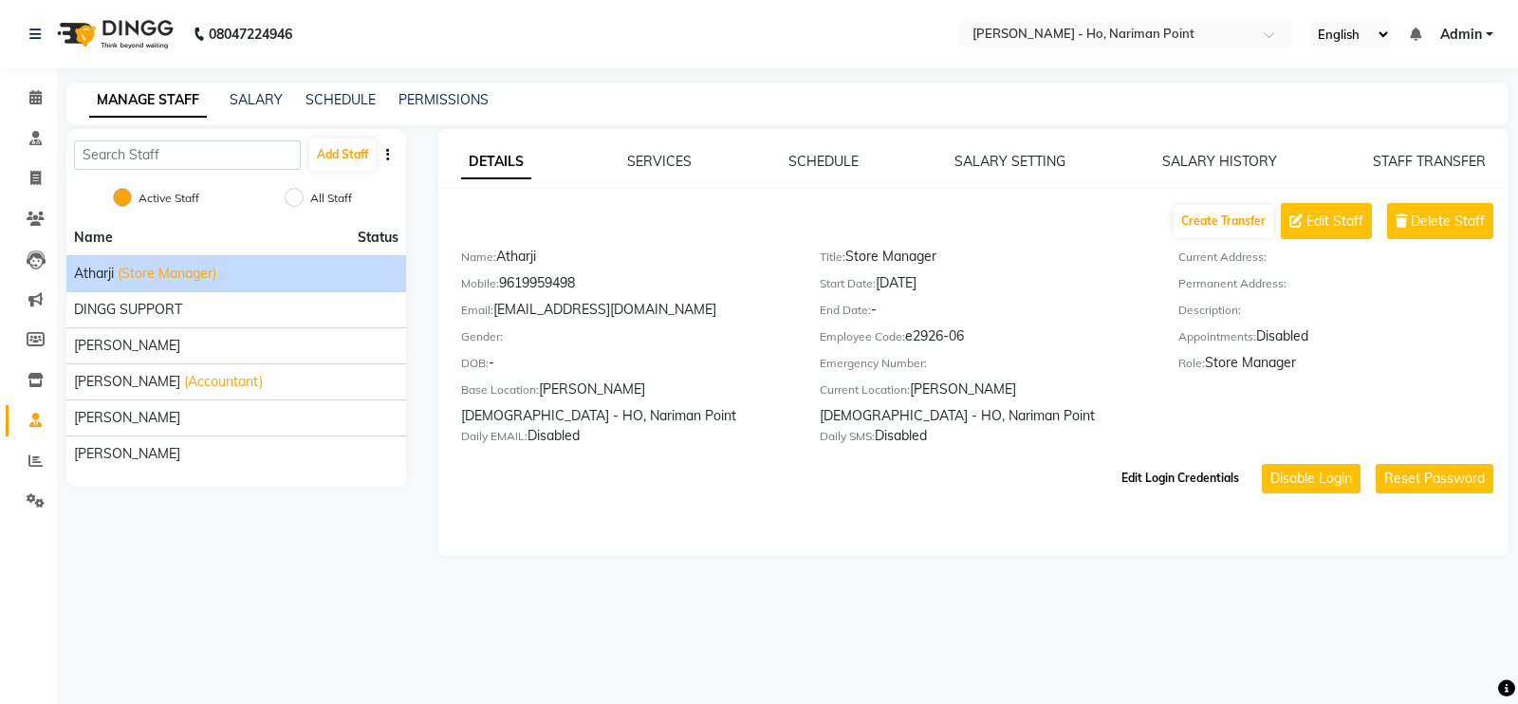
click at [1227, 473] on button "Edit Login Credentials" at bounding box center [1180, 478] width 133 height 32
select select "5703"
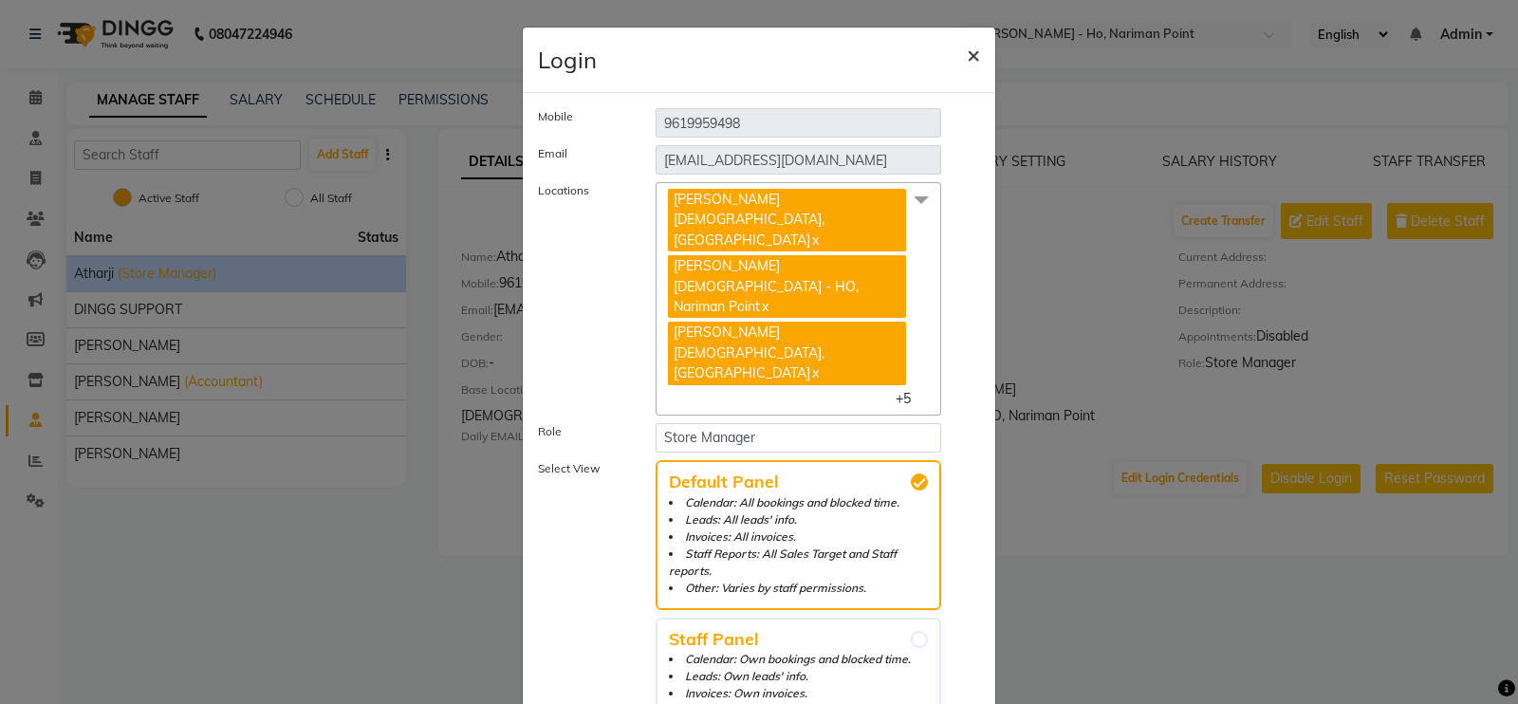
click at [971, 54] on button "×" at bounding box center [974, 54] width 44 height 53
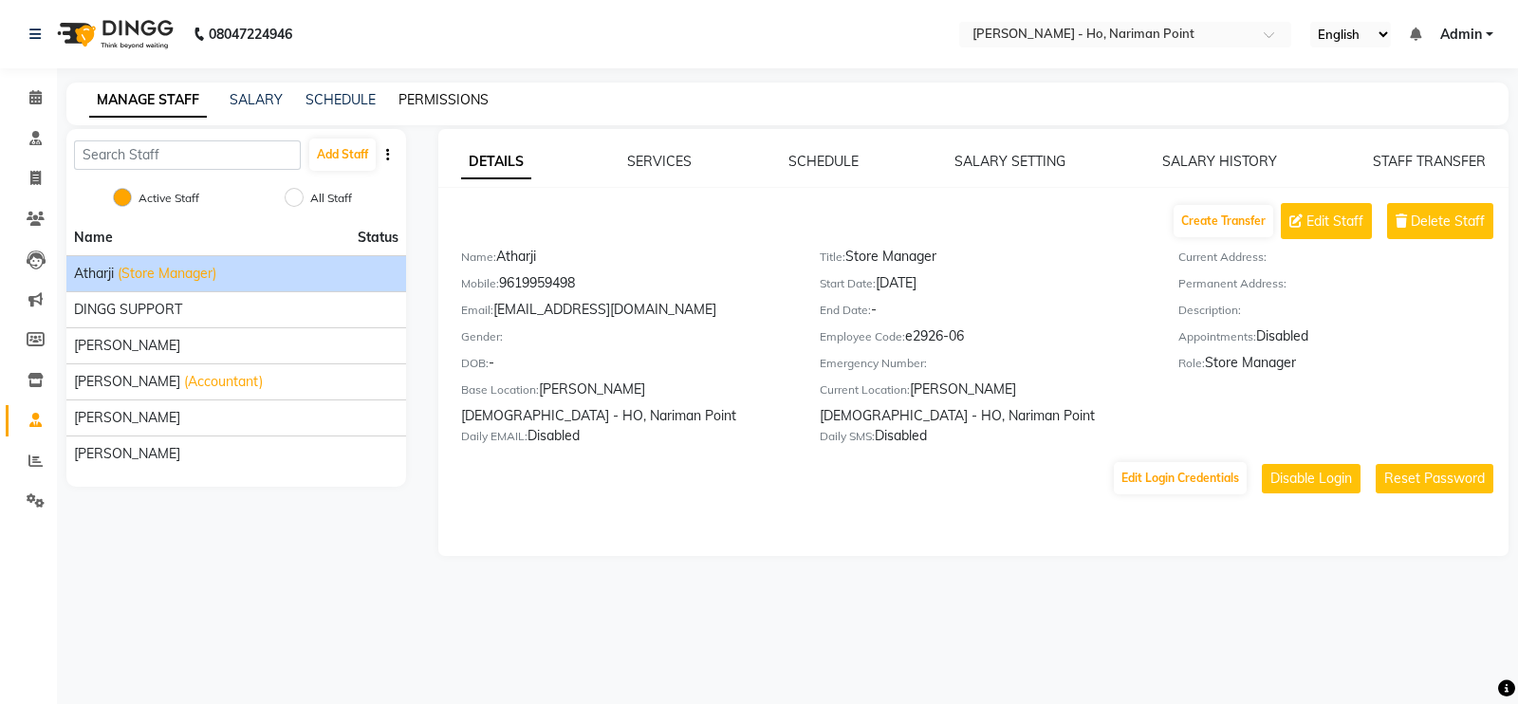
click at [454, 95] on link "PERMISSIONS" at bounding box center [443, 99] width 90 height 17
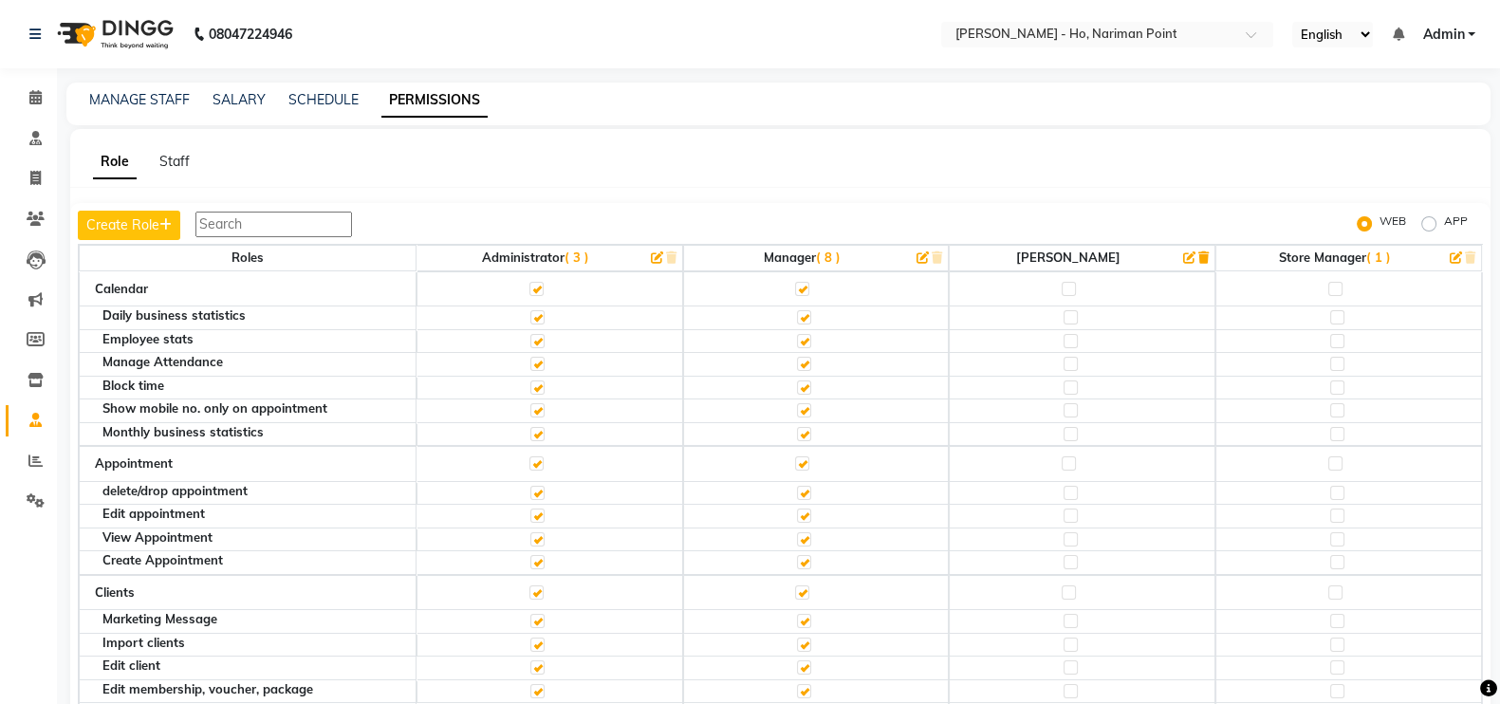
click at [625, 92] on div "MANAGE STAFF SALARY SCHEDULE PERMISSIONS" at bounding box center [766, 100] width 1401 height 20
click at [35, 373] on icon at bounding box center [36, 380] width 16 height 14
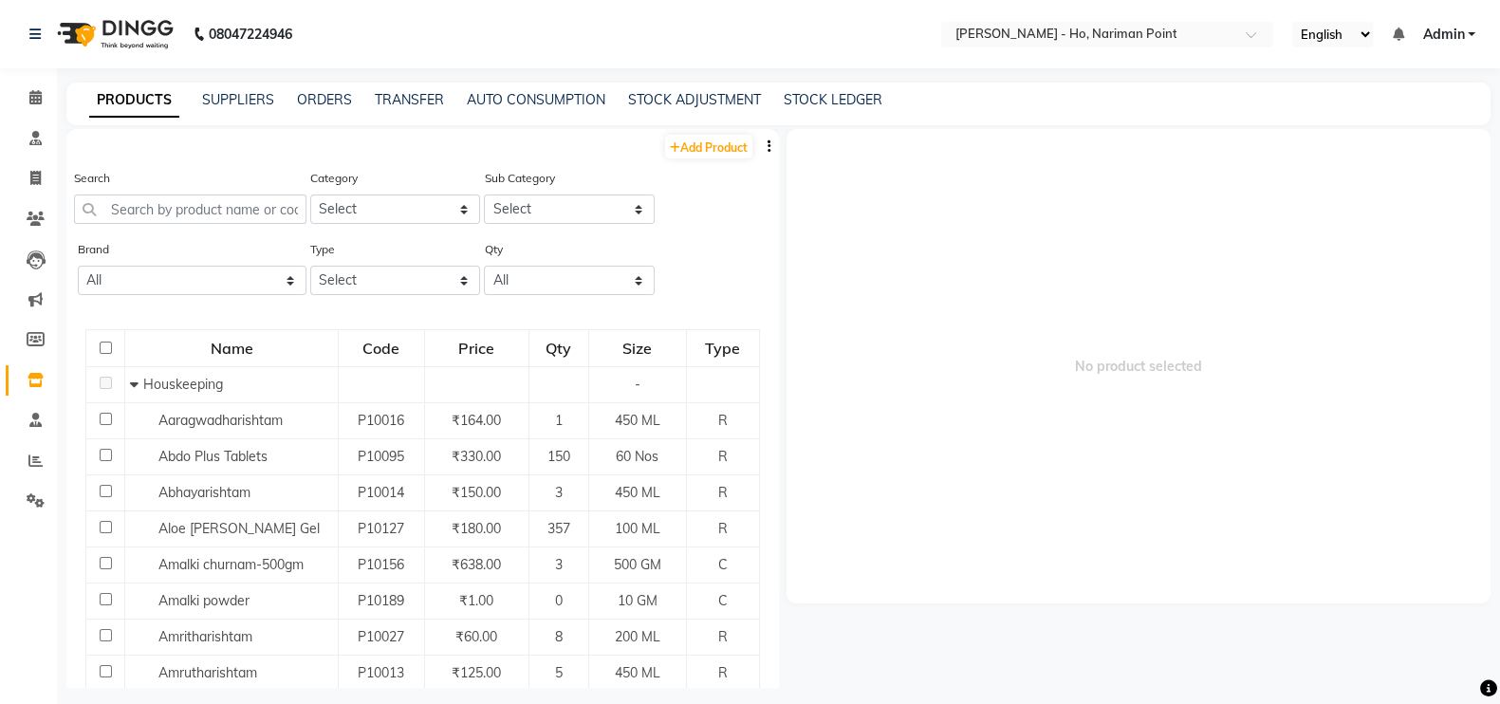
click at [1437, 28] on span "Admin" at bounding box center [1443, 35] width 42 height 20
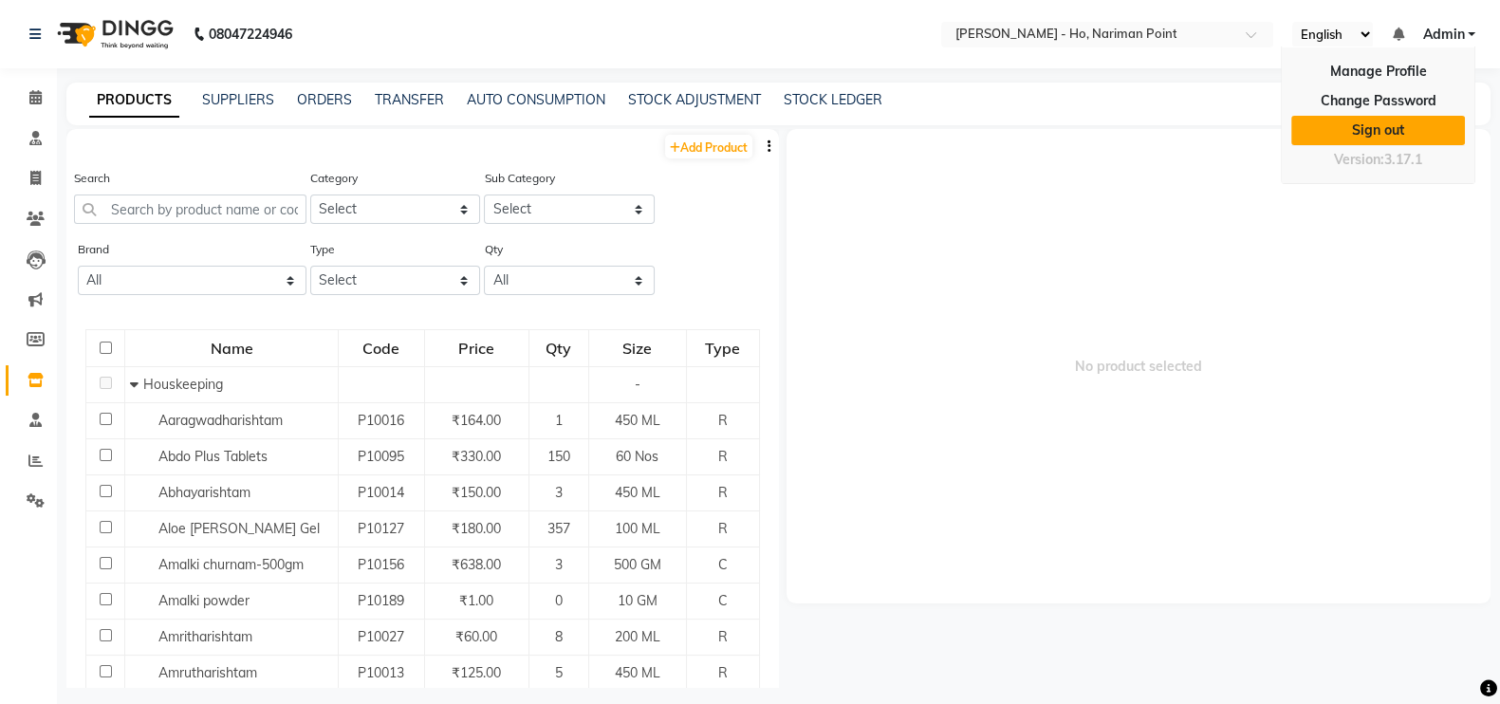
click at [1366, 124] on link "Sign out" at bounding box center [1378, 130] width 174 height 29
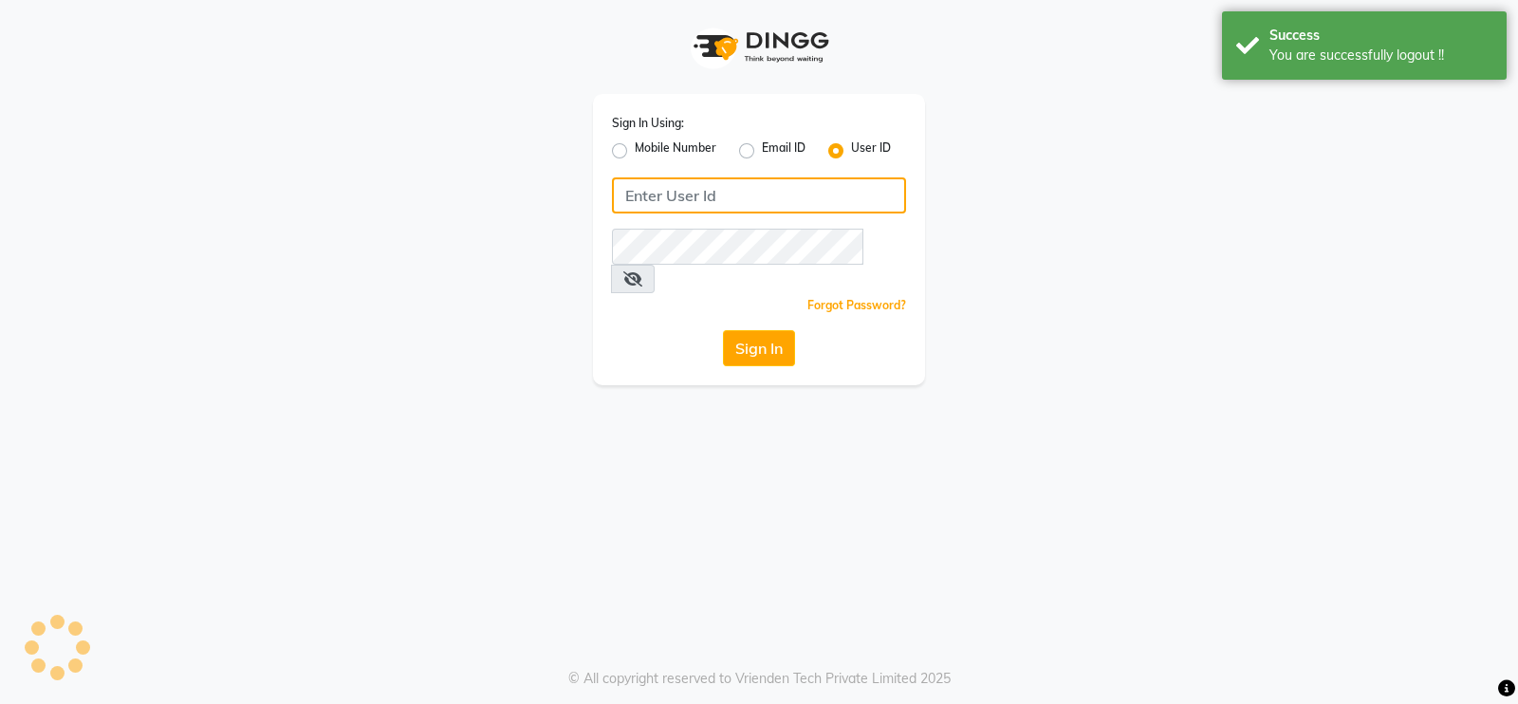
type input "9769017141"
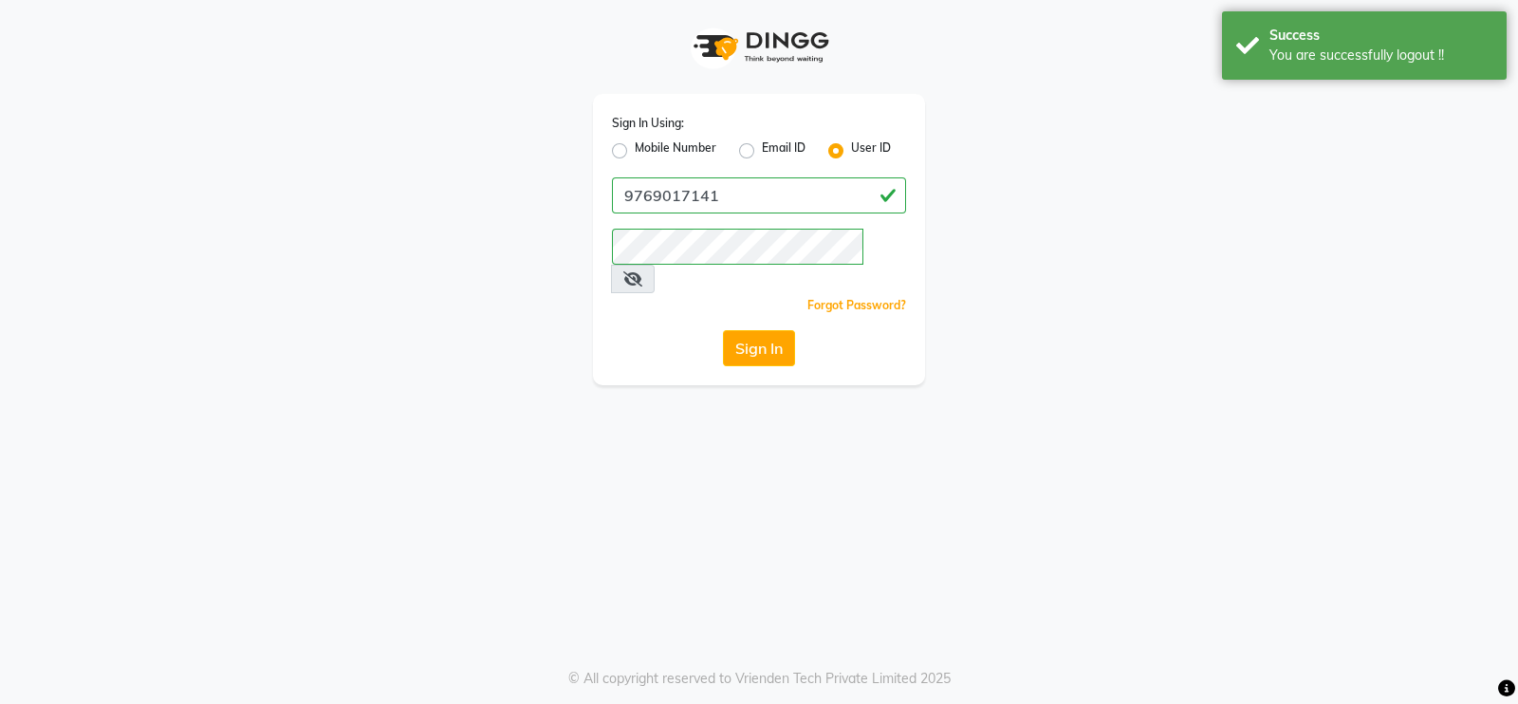
click at [635, 158] on label "Mobile Number" at bounding box center [676, 150] width 82 height 23
click at [635, 152] on input "Mobile Number" at bounding box center [641, 145] width 12 height 12
radio input "true"
radio input "false"
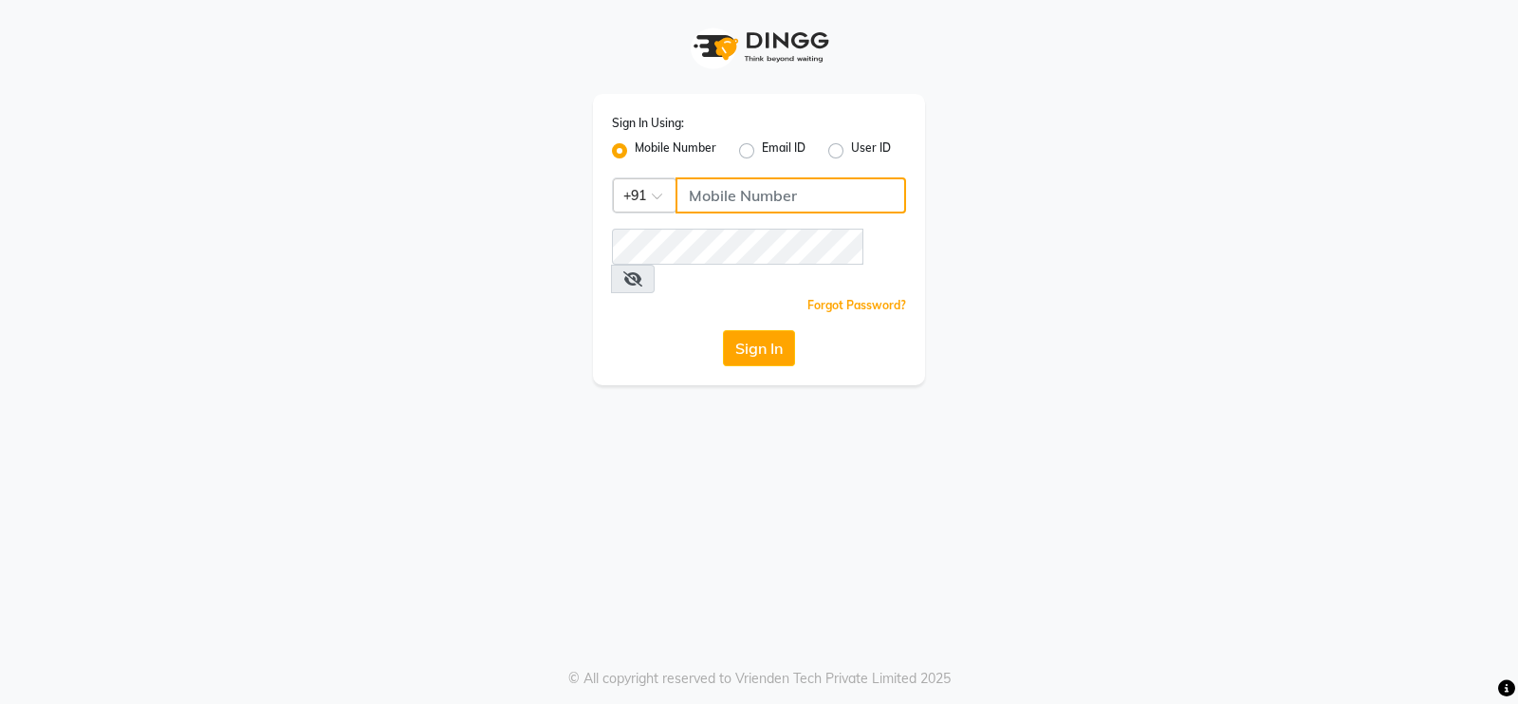
click at [716, 193] on input "Username" at bounding box center [790, 195] width 231 height 36
type input "9769017141"
click at [784, 330] on button "Sign In" at bounding box center [759, 348] width 72 height 36
